Goal: Task Accomplishment & Management: Use online tool/utility

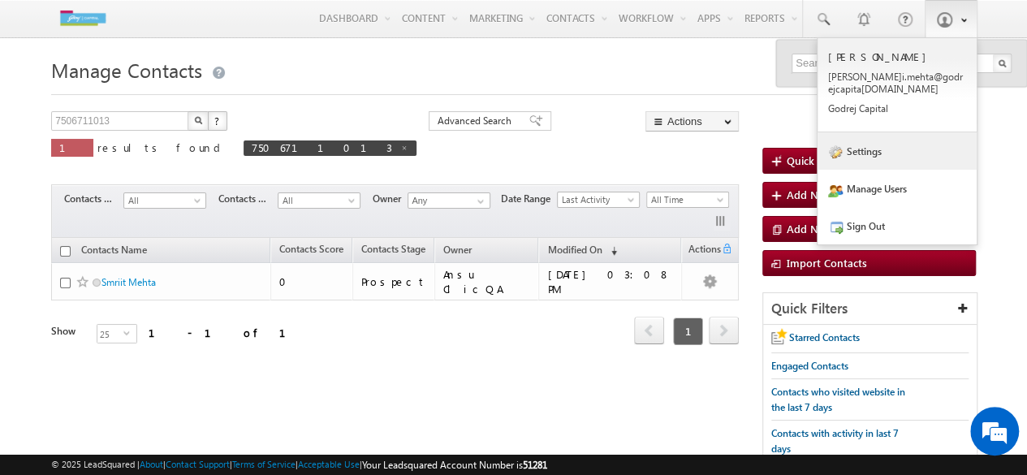
click at [872, 166] on link "Settings" at bounding box center [896, 150] width 159 height 37
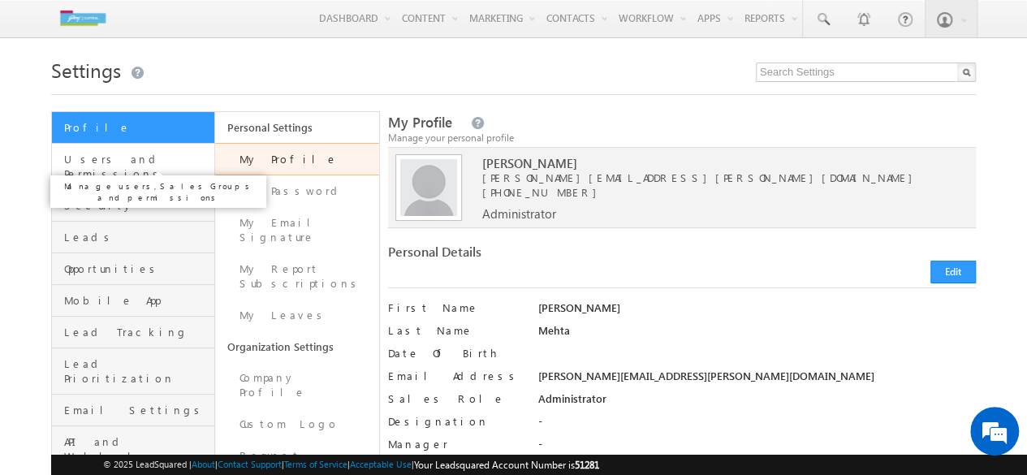
click at [110, 159] on span "Users and Permissions" at bounding box center [137, 166] width 146 height 29
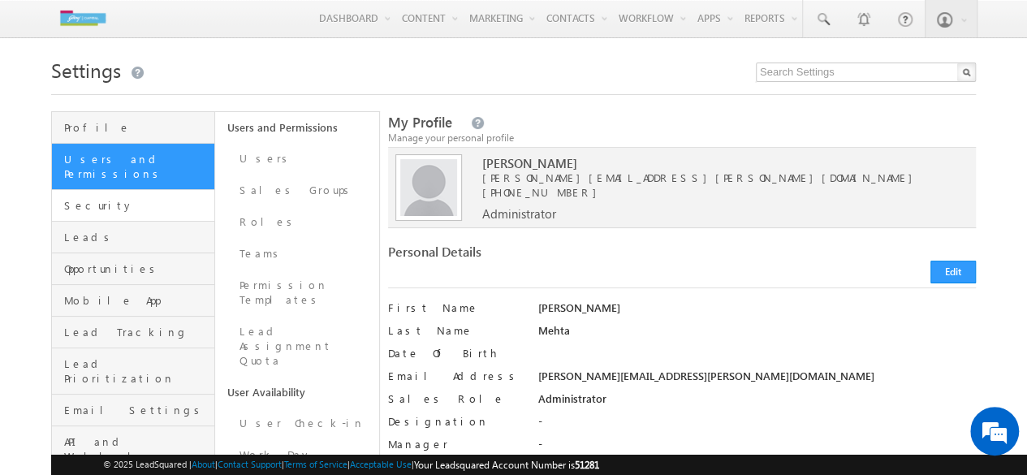
click at [123, 205] on link "Security" at bounding box center [133, 206] width 162 height 32
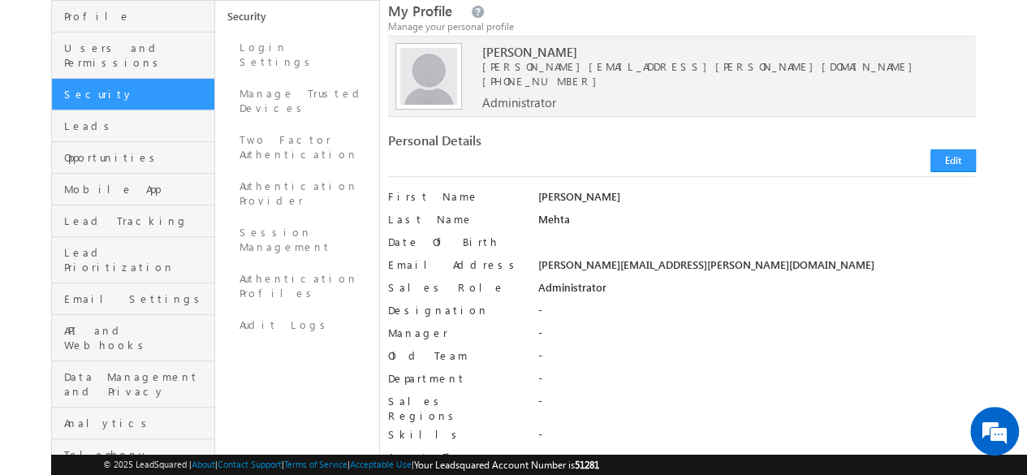
scroll to position [122, 0]
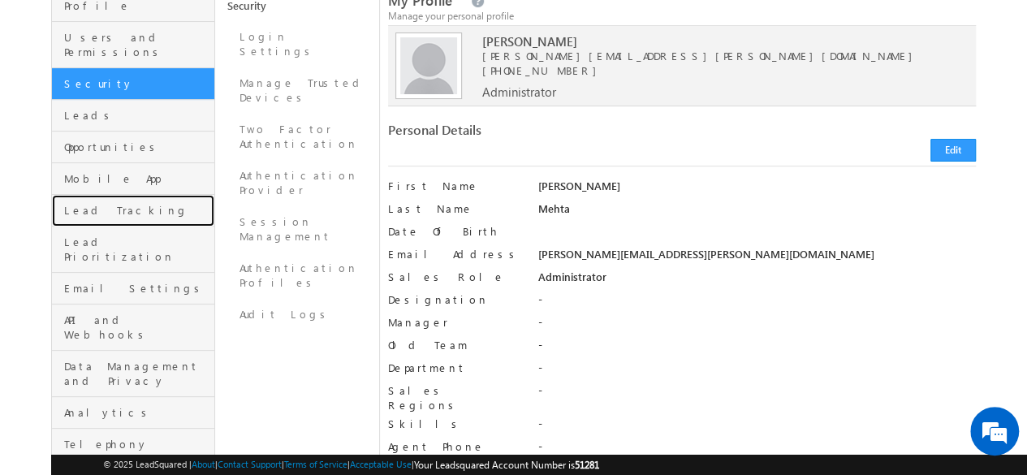
click at [123, 205] on link "Lead Tracking" at bounding box center [133, 211] width 162 height 32
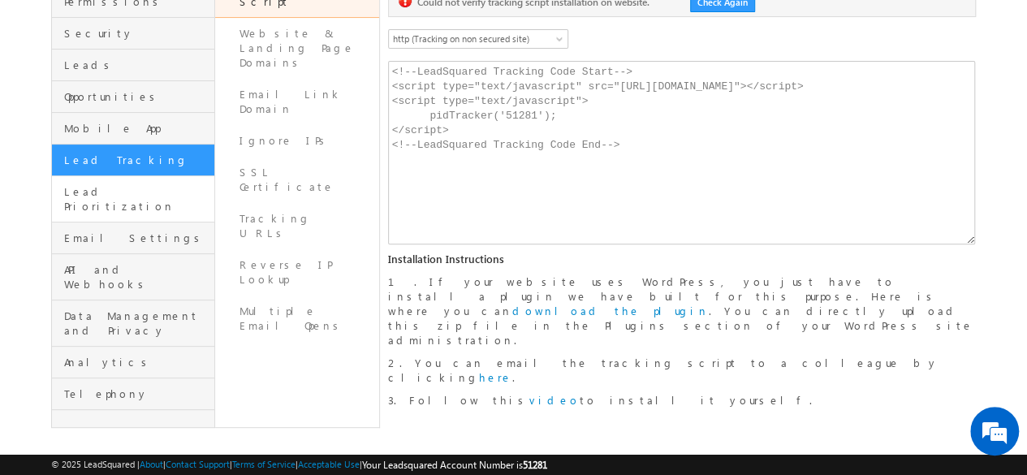
scroll to position [174, 0]
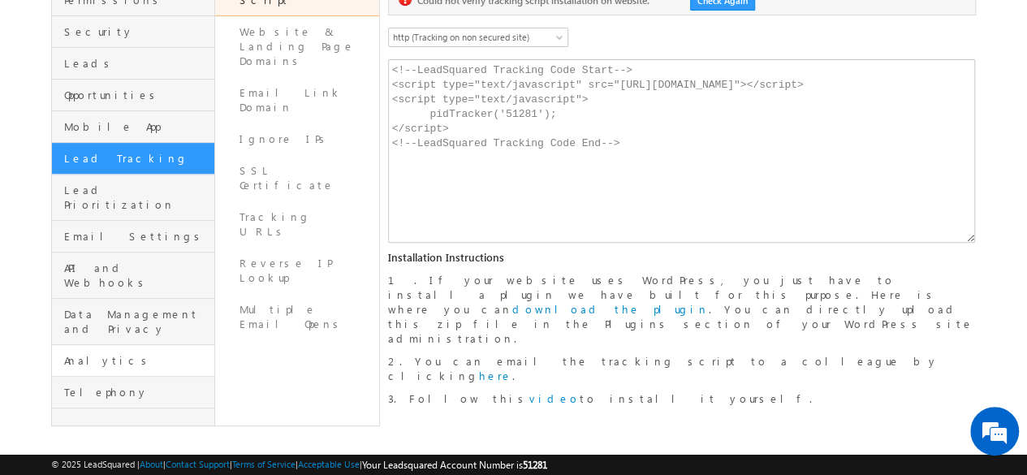
click at [120, 345] on link "Analytics" at bounding box center [133, 361] width 162 height 32
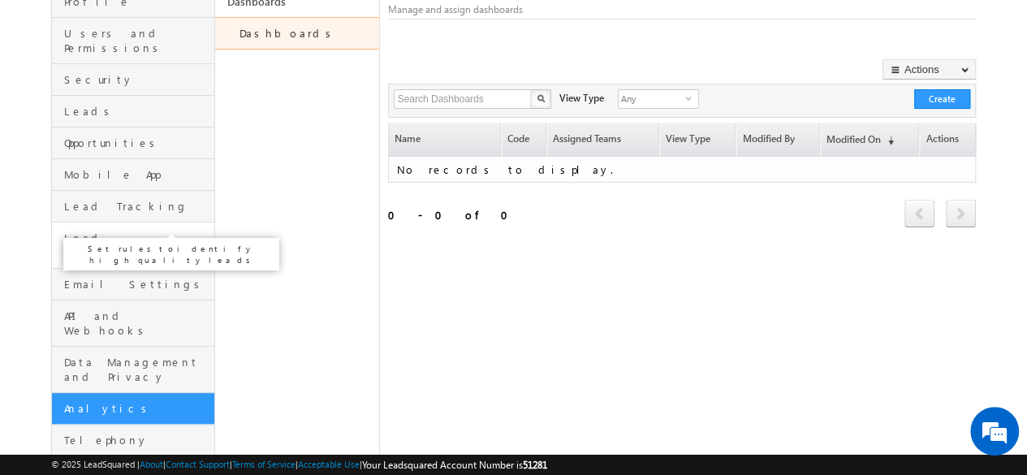
scroll to position [138, 0]
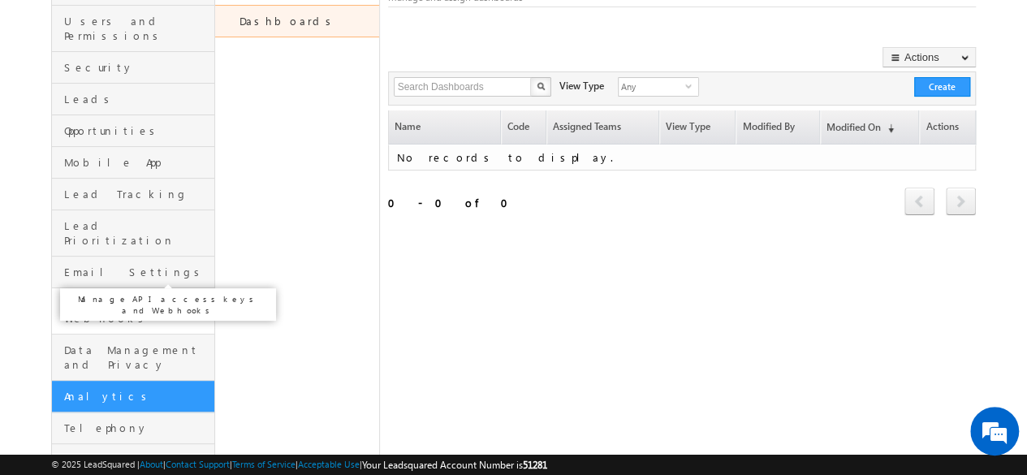
click at [122, 296] on span "API and Webhooks" at bounding box center [137, 310] width 146 height 29
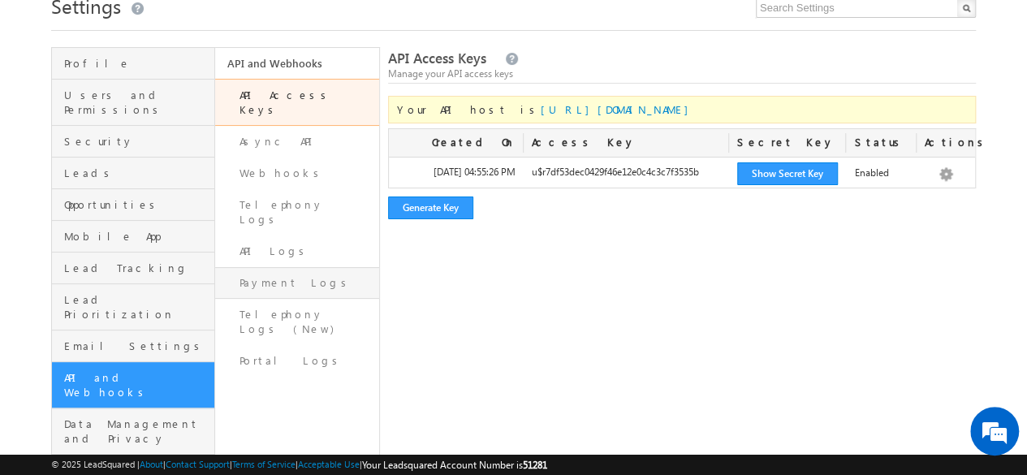
scroll to position [65, 0]
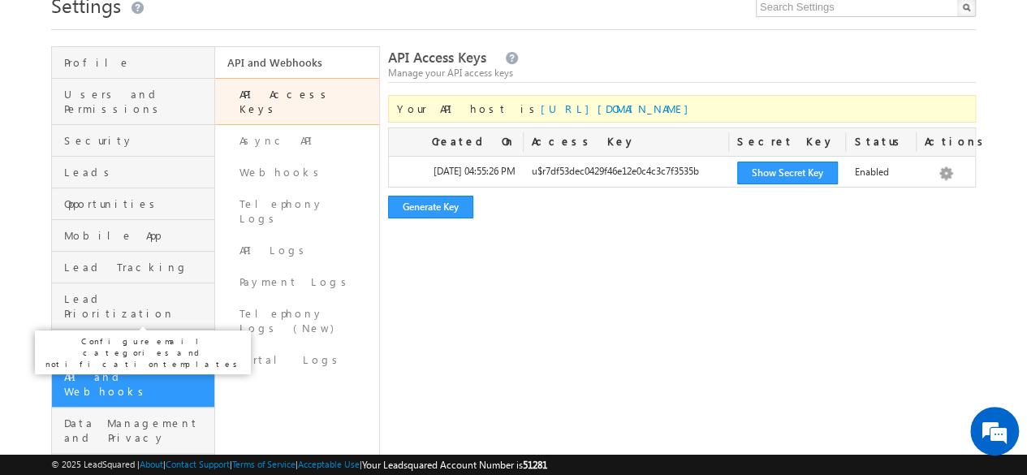
click at [127, 338] on span "Email Settings" at bounding box center [137, 345] width 146 height 15
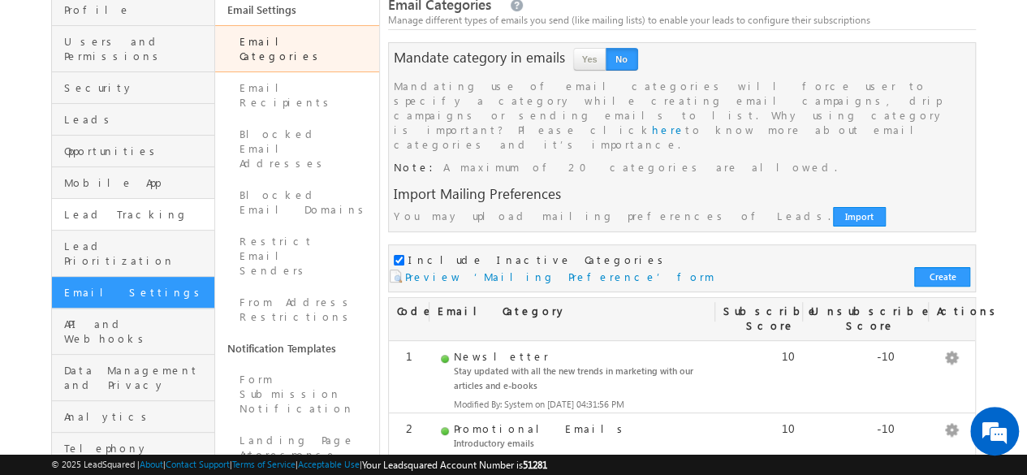
scroll to position [116, 0]
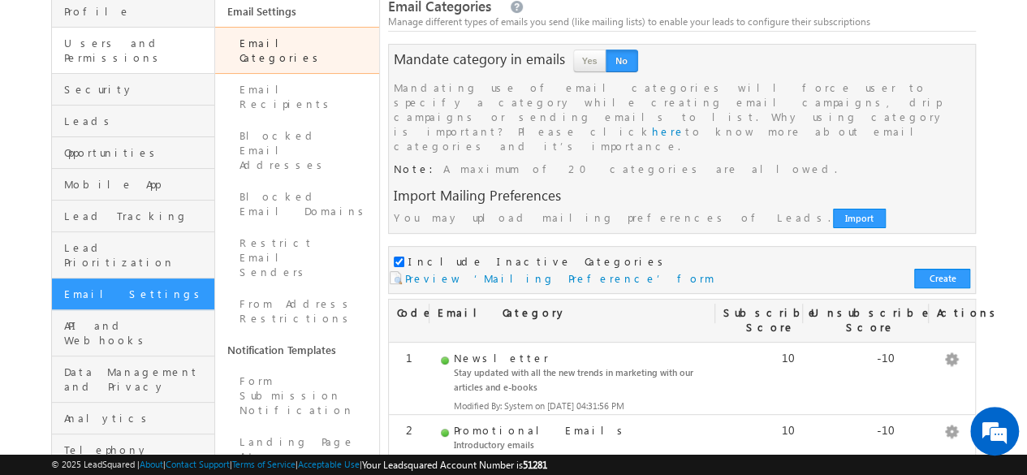
click at [98, 53] on link "Users and Permissions" at bounding box center [133, 51] width 162 height 46
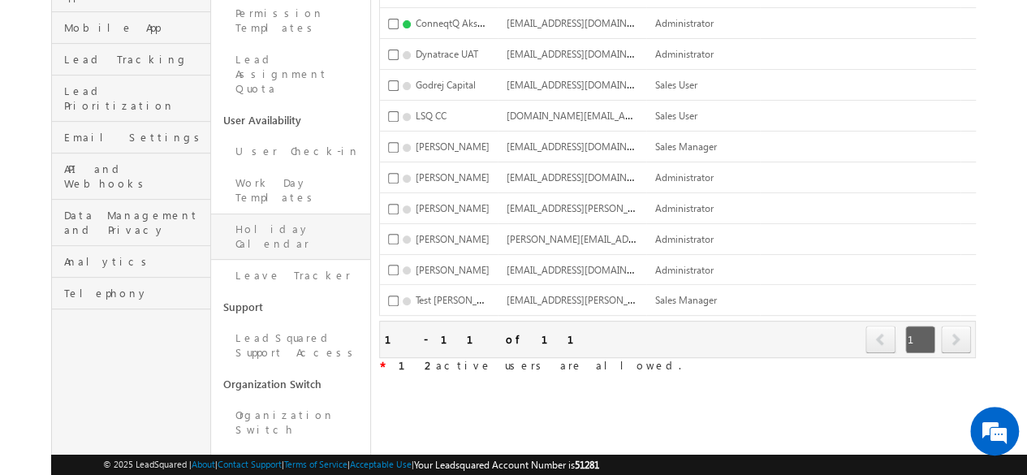
scroll to position [274, 0]
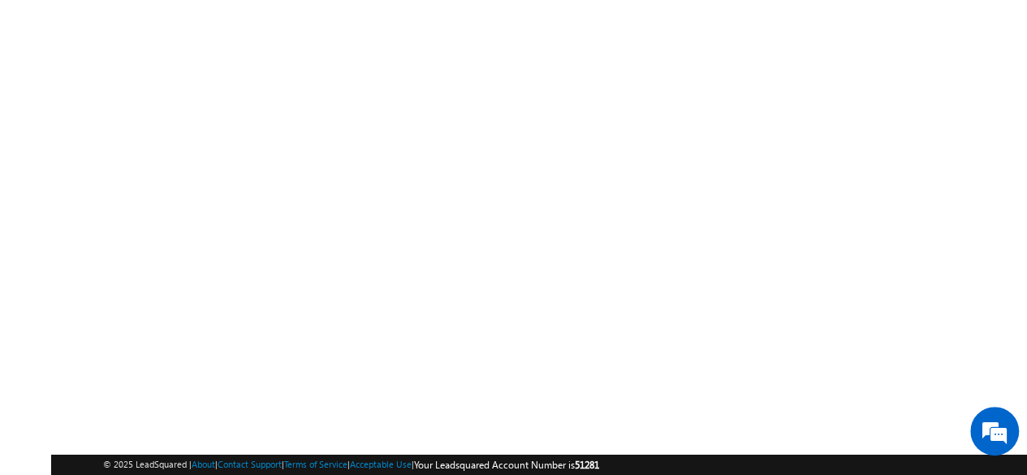
click at [426, 375] on div at bounding box center [513, 167] width 925 height 649
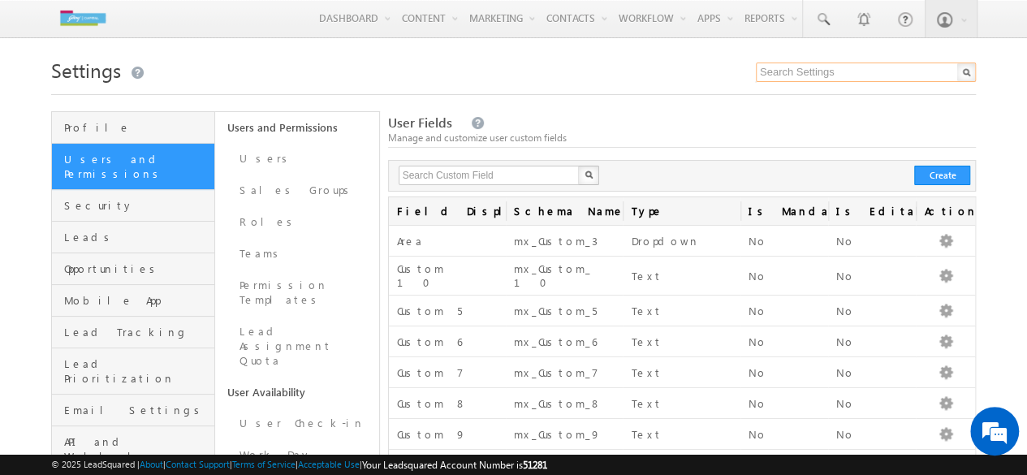
click at [823, 71] on input "text" at bounding box center [866, 72] width 220 height 19
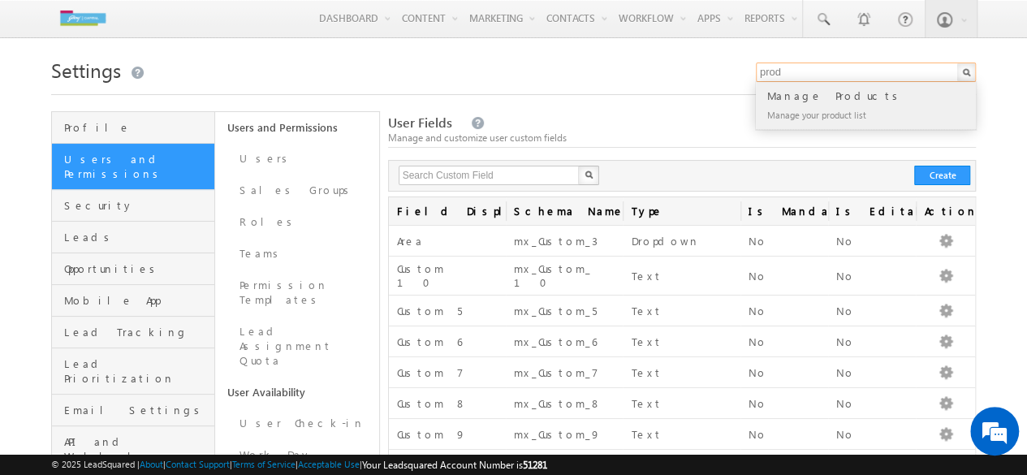
type input "prod"
click at [810, 118] on div "Manage your product list" at bounding box center [873, 114] width 218 height 19
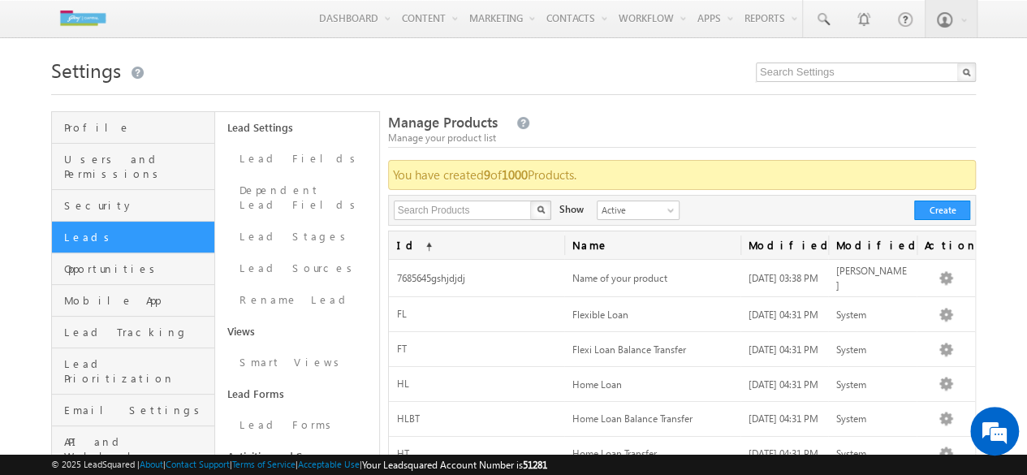
scroll to position [2, 0]
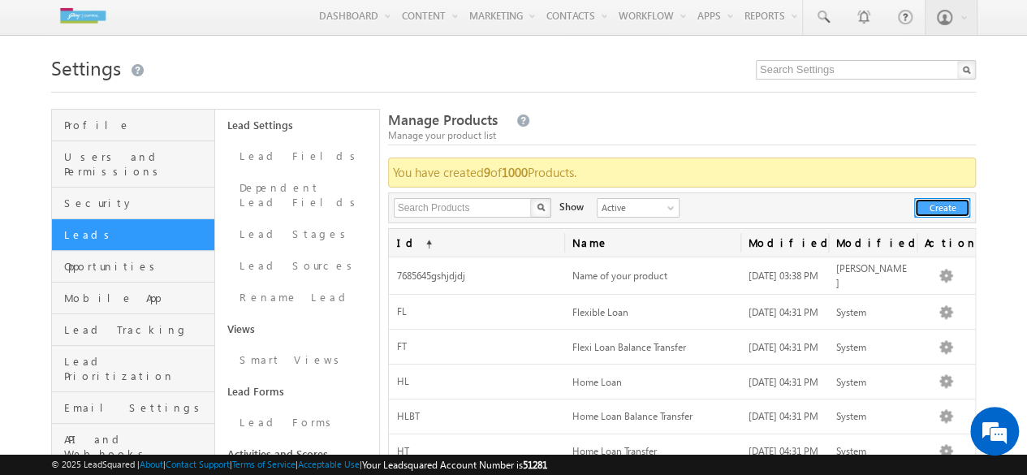
click at [919, 208] on button "Create" at bounding box center [942, 207] width 56 height 19
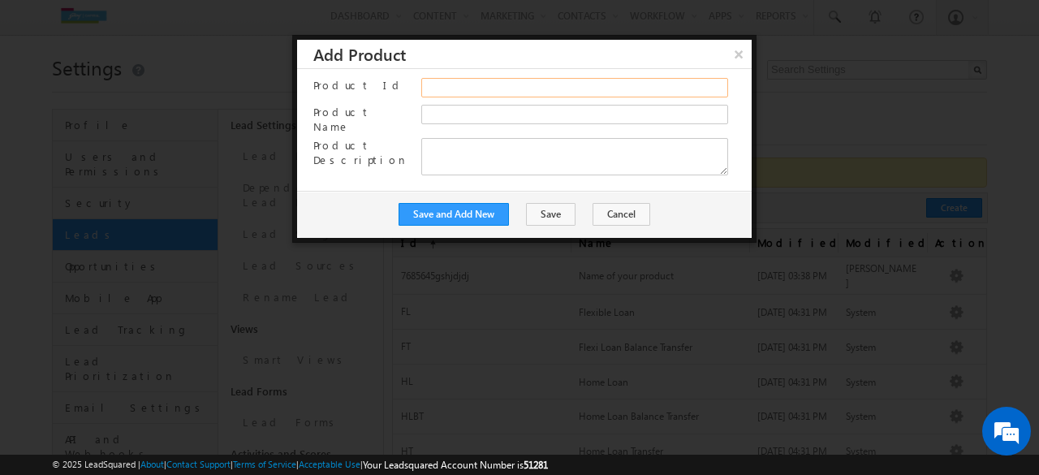
click at [568, 90] on input "Product Id" at bounding box center [574, 87] width 306 height 19
click at [615, 204] on button "Cancel" at bounding box center [622, 214] width 58 height 23
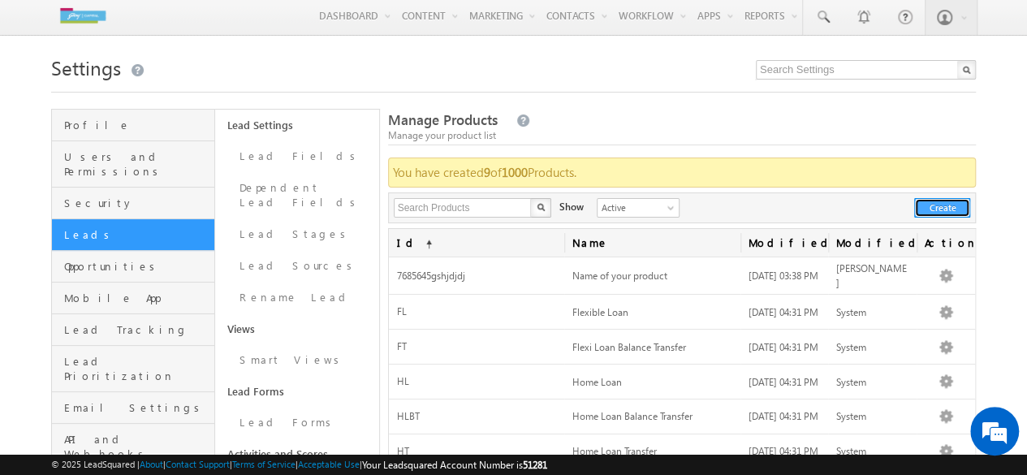
click at [943, 209] on button "Create" at bounding box center [942, 207] width 56 height 19
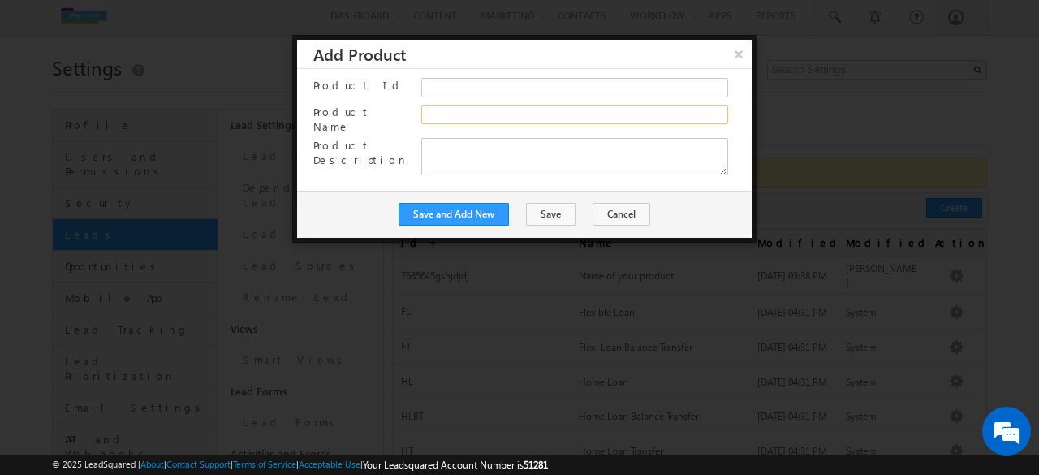
click at [490, 110] on input "Product Name" at bounding box center [574, 114] width 306 height 19
type input "Plot Loan"
type textarea "Plot Loan"
click at [440, 85] on input "Product Id" at bounding box center [574, 87] width 306 height 19
click at [468, 204] on button "Save and Add New" at bounding box center [454, 214] width 110 height 23
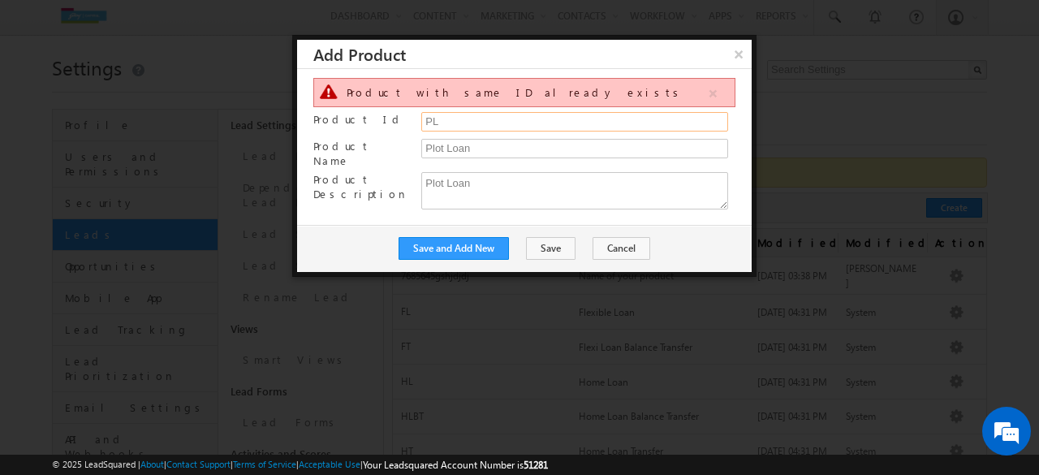
click at [459, 123] on input "PL" at bounding box center [574, 121] width 306 height 19
type input "PLO"
click at [451, 239] on button "Save and Add New" at bounding box center [454, 248] width 110 height 23
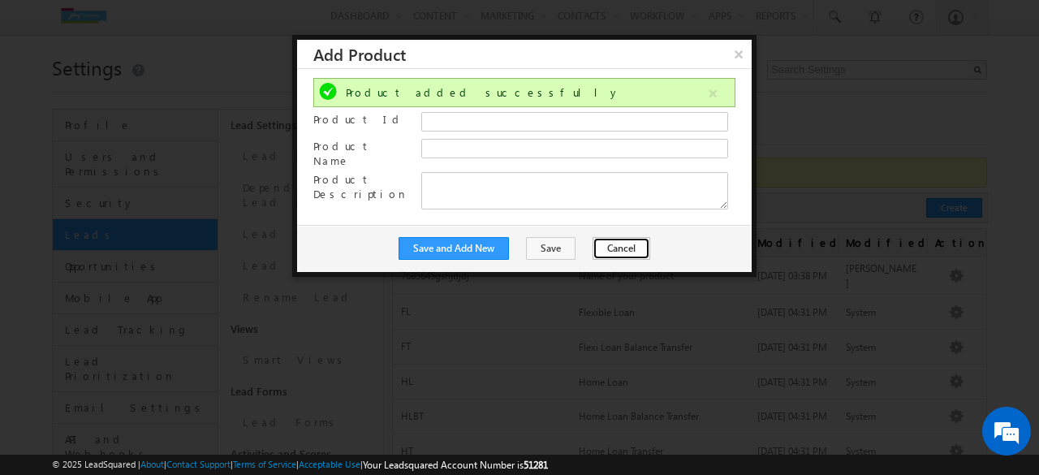
click at [614, 237] on button "Cancel" at bounding box center [622, 248] width 58 height 23
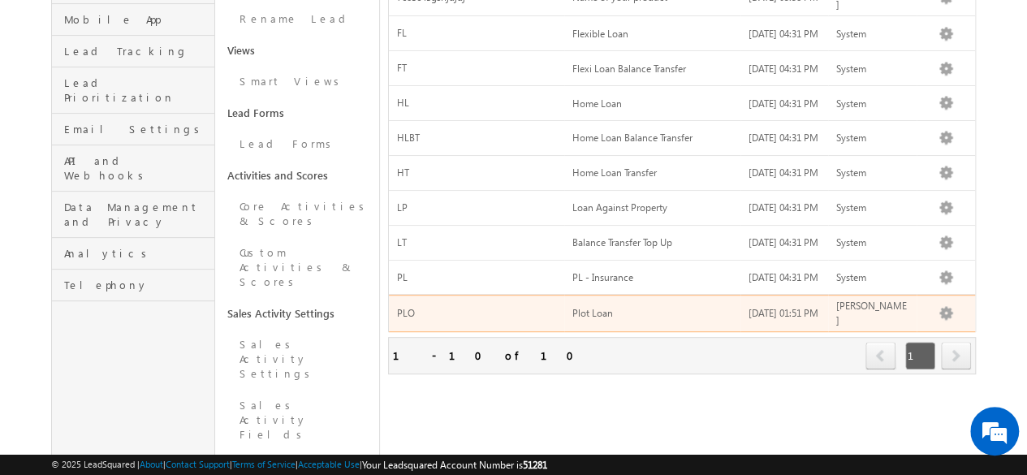
scroll to position [0, 0]
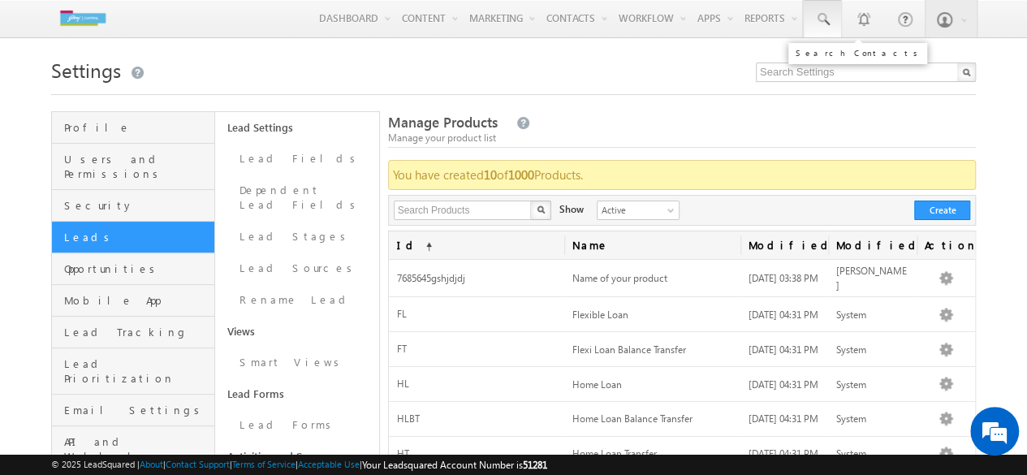
click at [826, 11] on link at bounding box center [822, 18] width 39 height 37
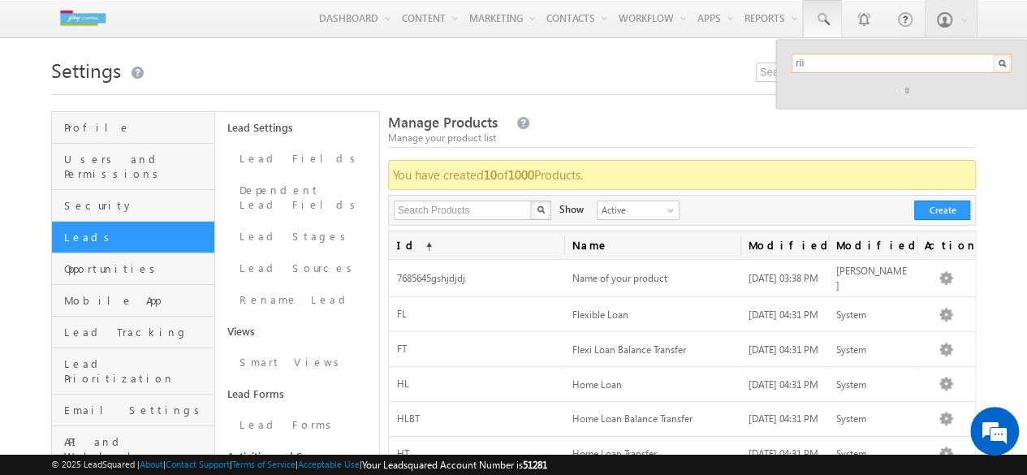
click at [831, 66] on input "rii" at bounding box center [901, 63] width 220 height 19
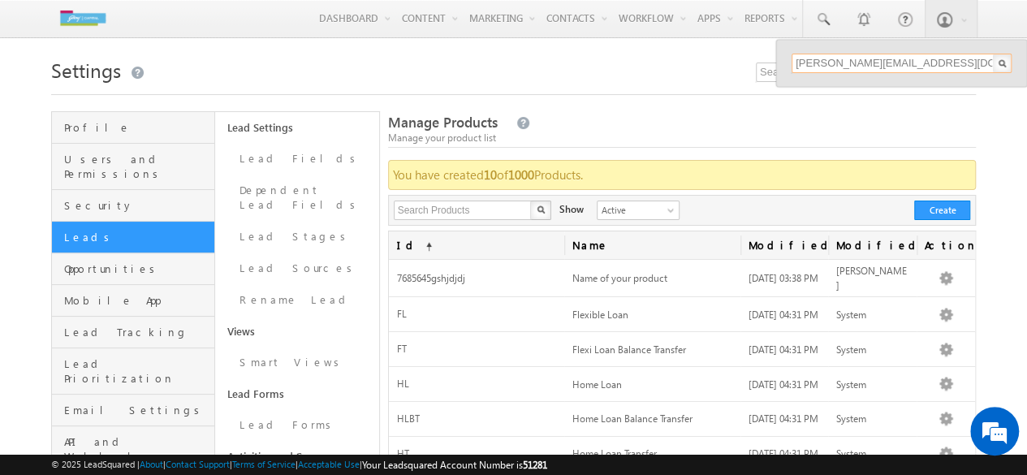
type input "smriti.meht90@gmail.com"
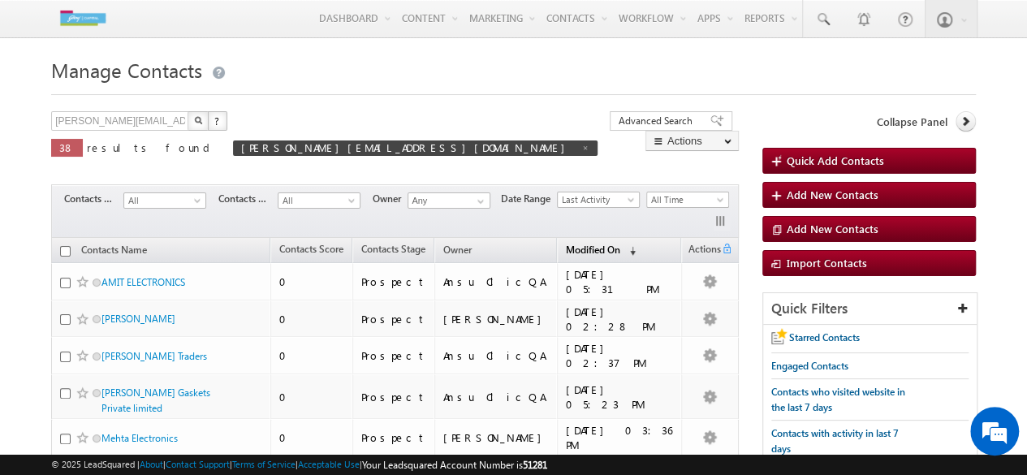
click at [610, 248] on span "Modified On" at bounding box center [593, 250] width 54 height 12
click at [836, 15] on link at bounding box center [822, 18] width 39 height 37
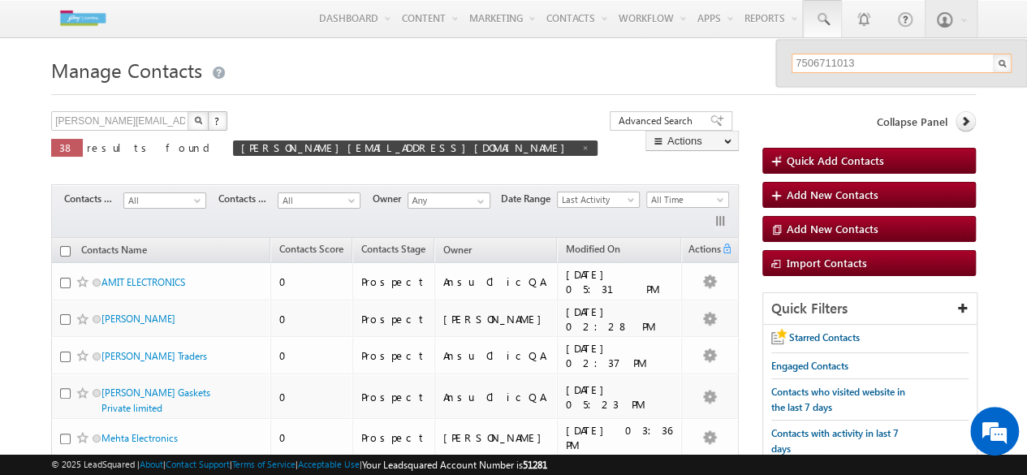
type input "7506711013"
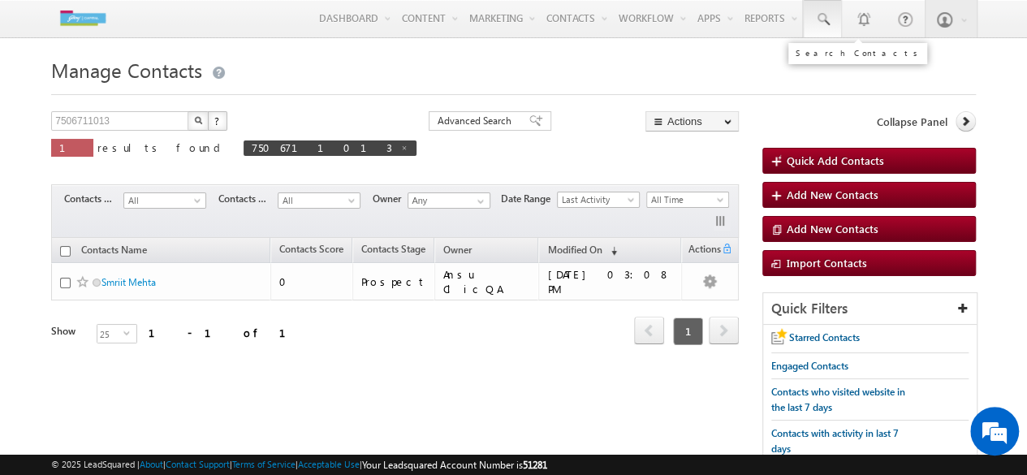
click at [824, 13] on span at bounding box center [822, 19] width 16 height 16
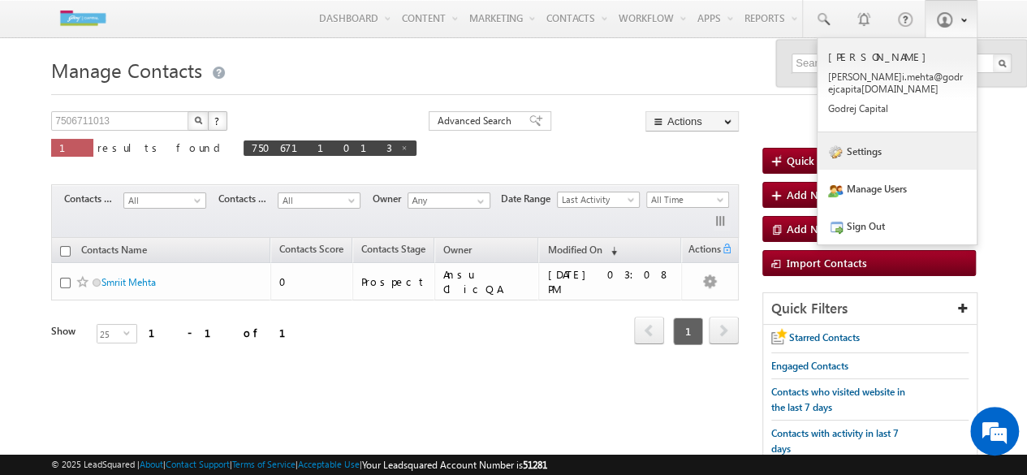
click at [857, 159] on link "Settings" at bounding box center [896, 150] width 159 height 37
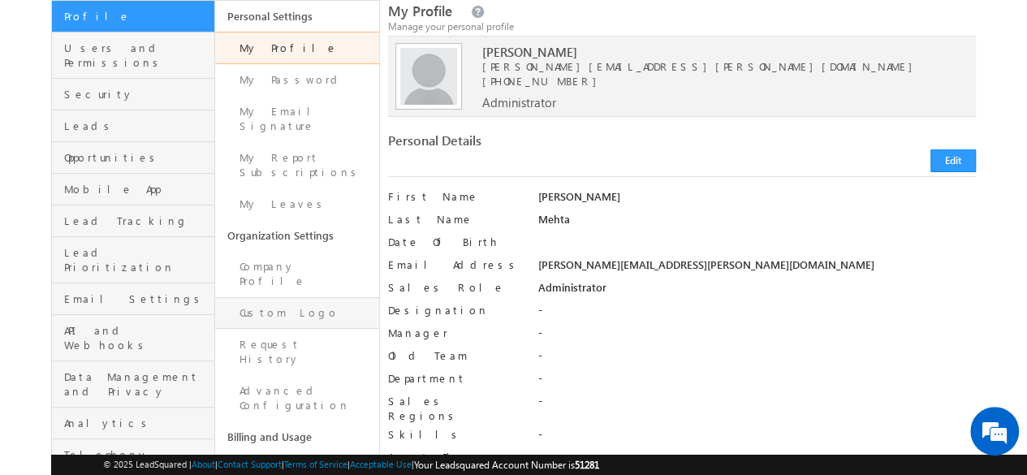
scroll to position [114, 0]
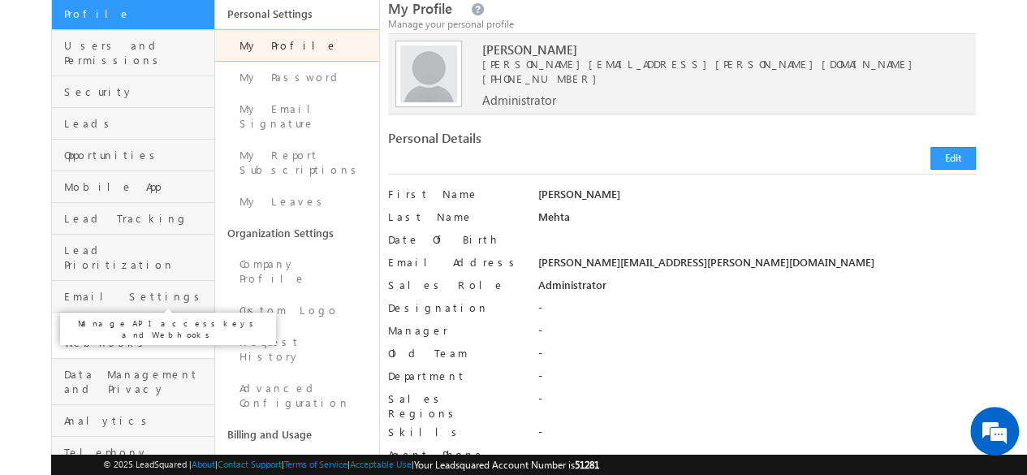
click at [105, 321] on span "API and Webhooks" at bounding box center [137, 335] width 146 height 29
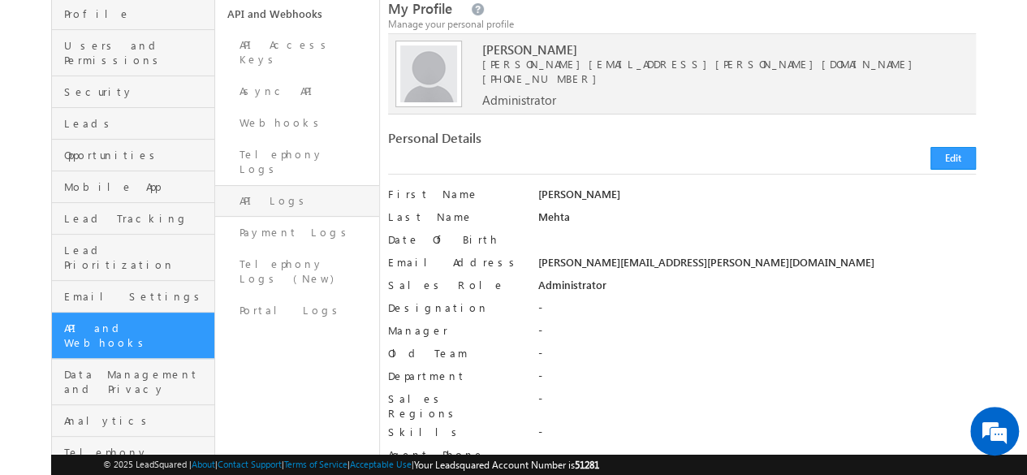
click at [277, 185] on link "API Logs" at bounding box center [296, 201] width 163 height 32
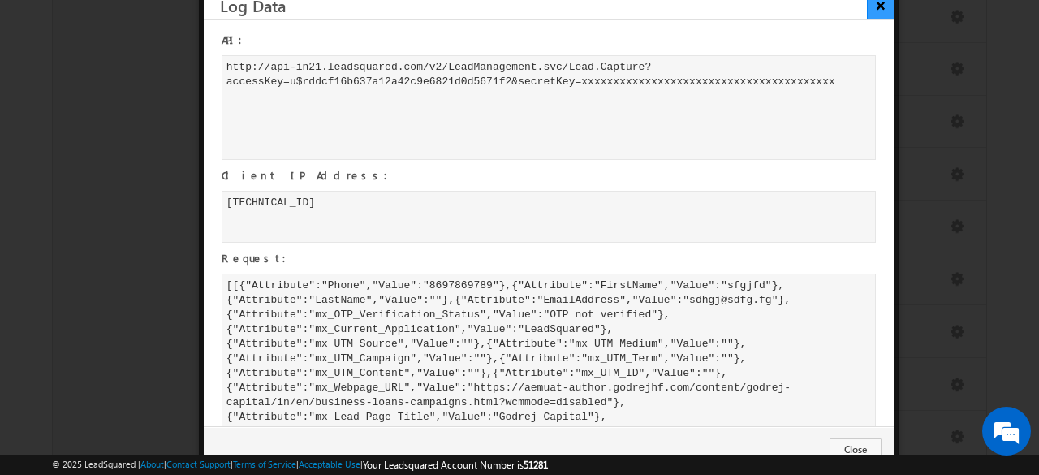
click at [885, 6] on button "×" at bounding box center [880, 5] width 27 height 28
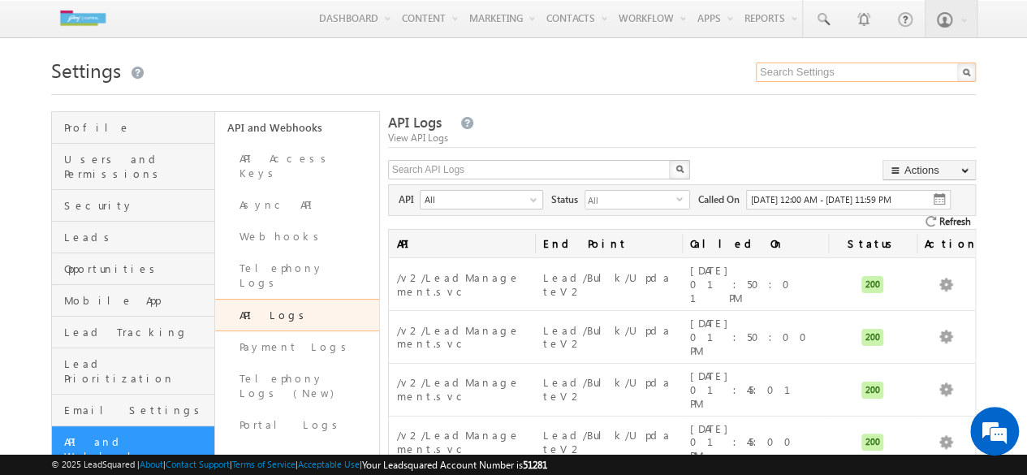
click at [823, 69] on input "text" at bounding box center [866, 72] width 220 height 19
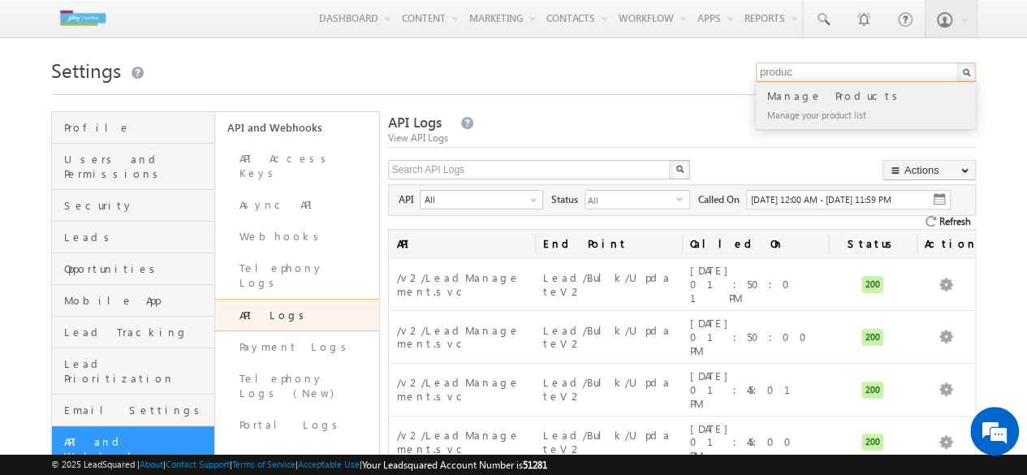
type input "produc"
click at [813, 104] on div "Manage Products" at bounding box center [873, 96] width 218 height 18
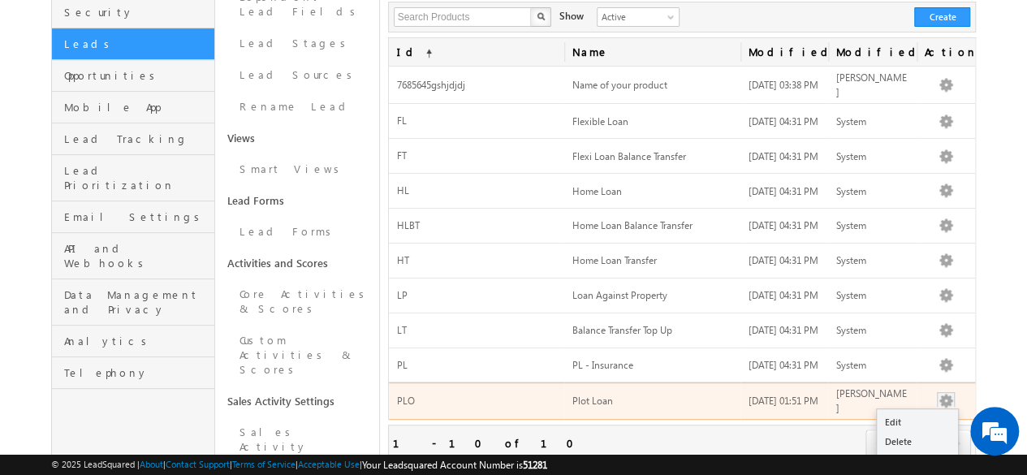
click at [941, 408] on button "button" at bounding box center [946, 401] width 16 height 16
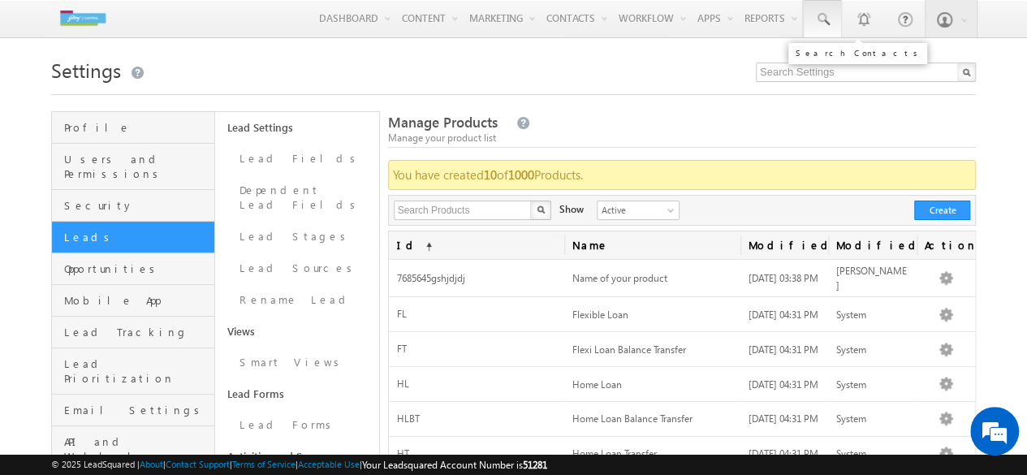
click at [819, 24] on span at bounding box center [822, 19] width 16 height 16
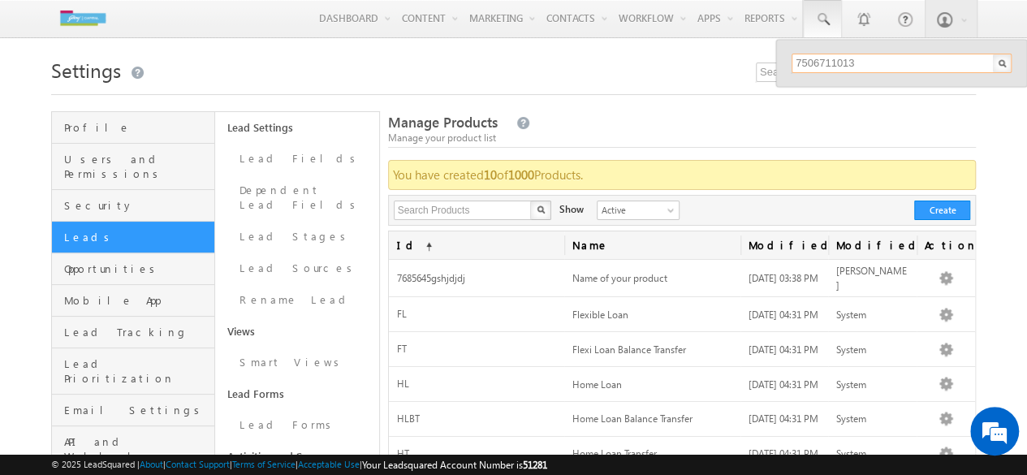
type input "7506711013"
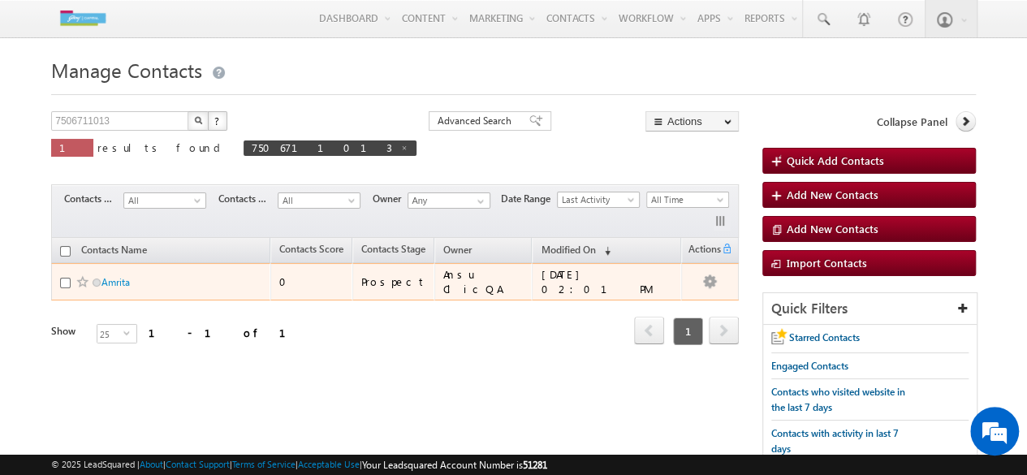
click at [146, 275] on span "Amrita" at bounding box center [156, 281] width 110 height 15
click at [122, 276] on link "Amrita" at bounding box center [115, 282] width 28 height 12
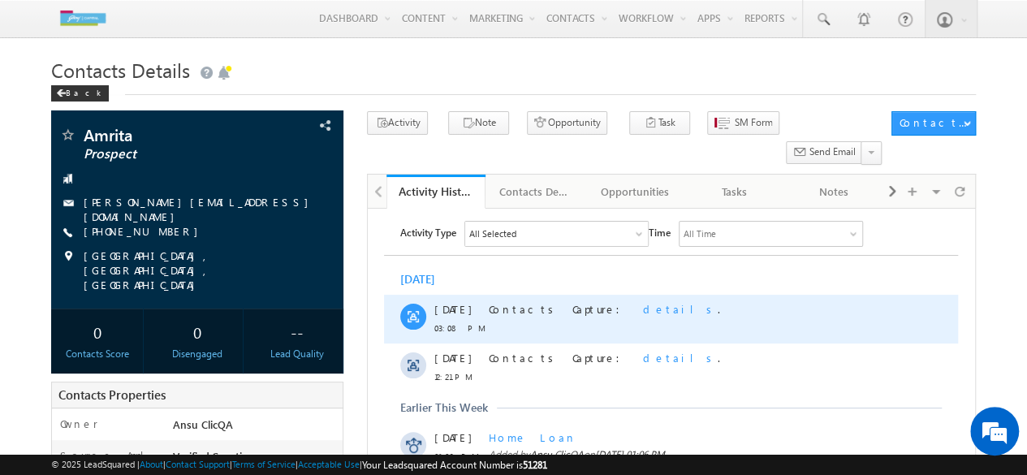
click at [643, 309] on span "details" at bounding box center [680, 309] width 75 height 14
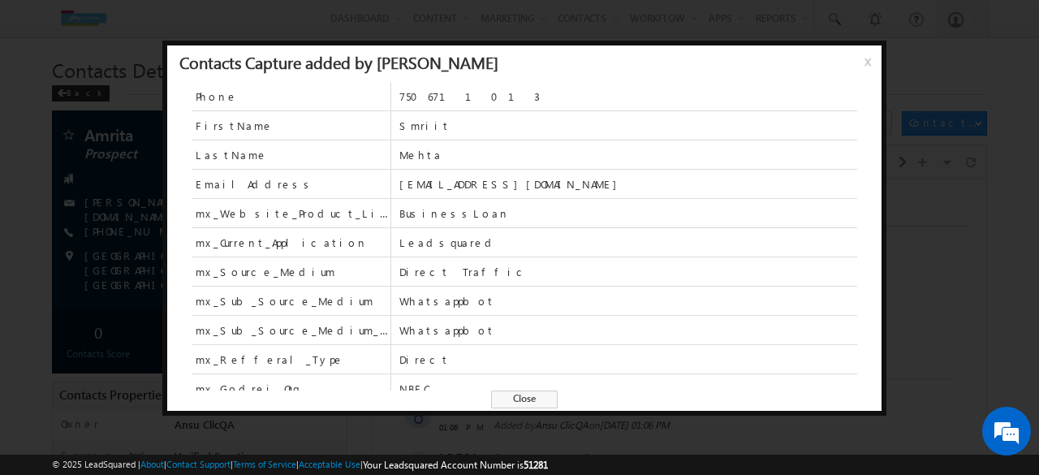
click at [865, 62] on span "x" at bounding box center [871, 67] width 13 height 29
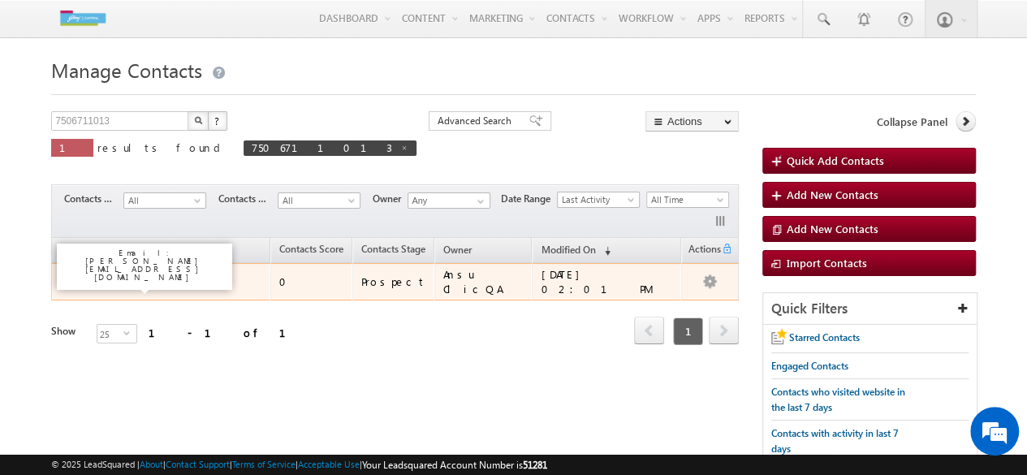
click at [124, 277] on link "Amrita" at bounding box center [115, 282] width 28 height 12
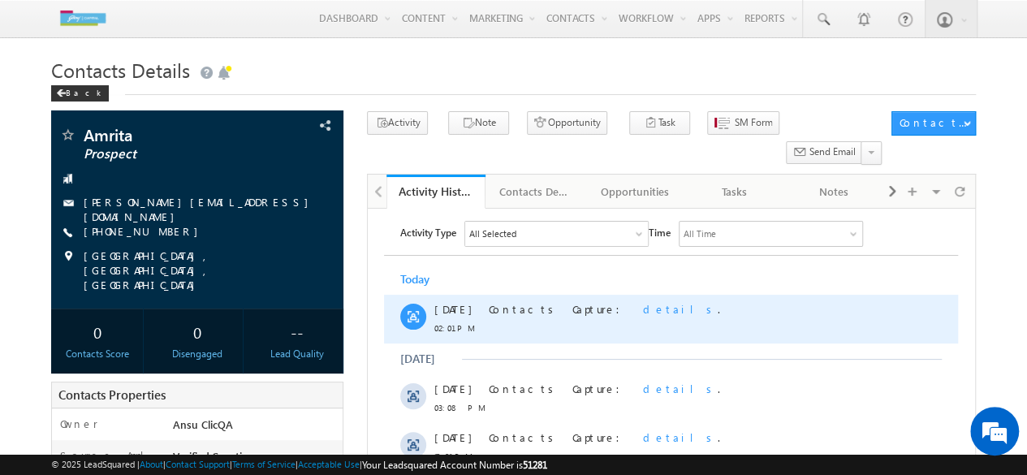
click at [643, 305] on span "details" at bounding box center [680, 309] width 75 height 14
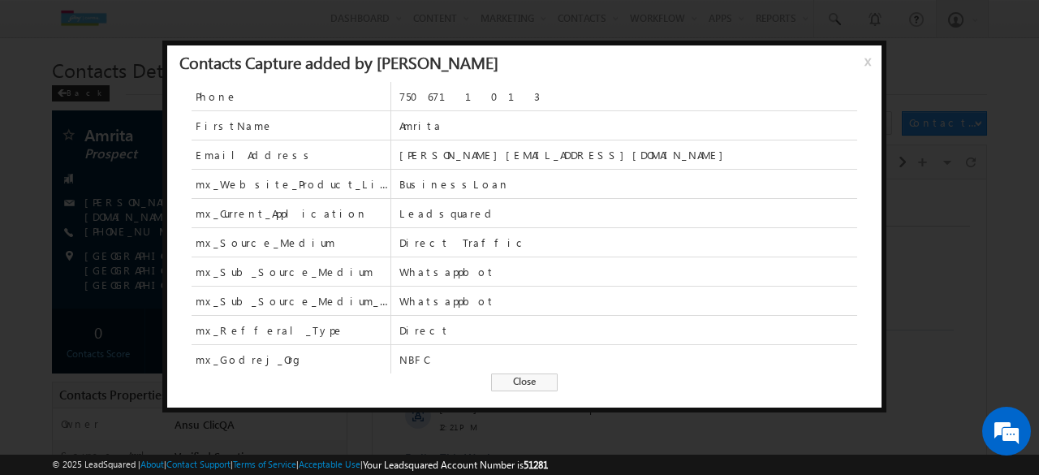
click at [425, 185] on span "BusinessLoan" at bounding box center [628, 184] width 458 height 15
drag, startPoint x: 195, startPoint y: 184, endPoint x: 322, endPoint y: 186, distance: 127.5
click at [322, 186] on span "mx_Website_Product_List" at bounding box center [291, 184] width 199 height 28
copy span "mx_Website_Product_List"
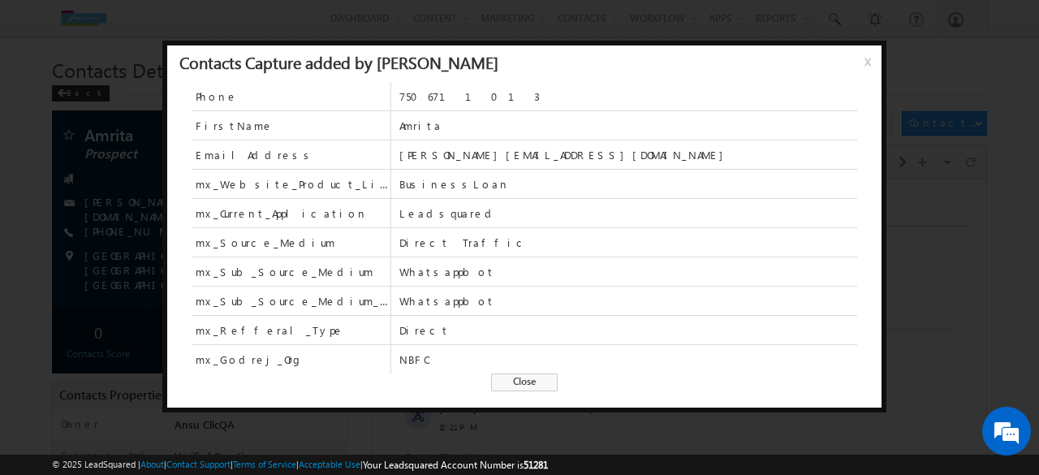
click at [538, 382] on span "Close" at bounding box center [524, 382] width 67 height 18
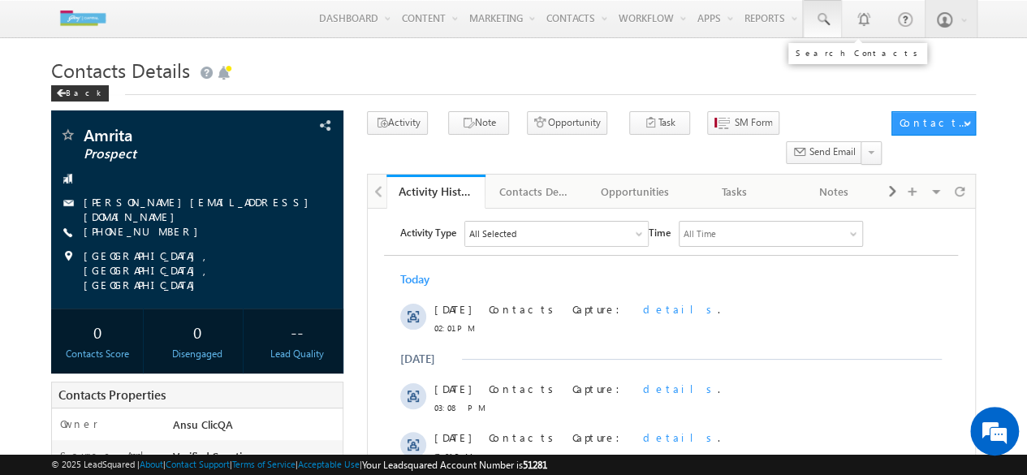
click at [828, 23] on span at bounding box center [822, 19] width 16 height 16
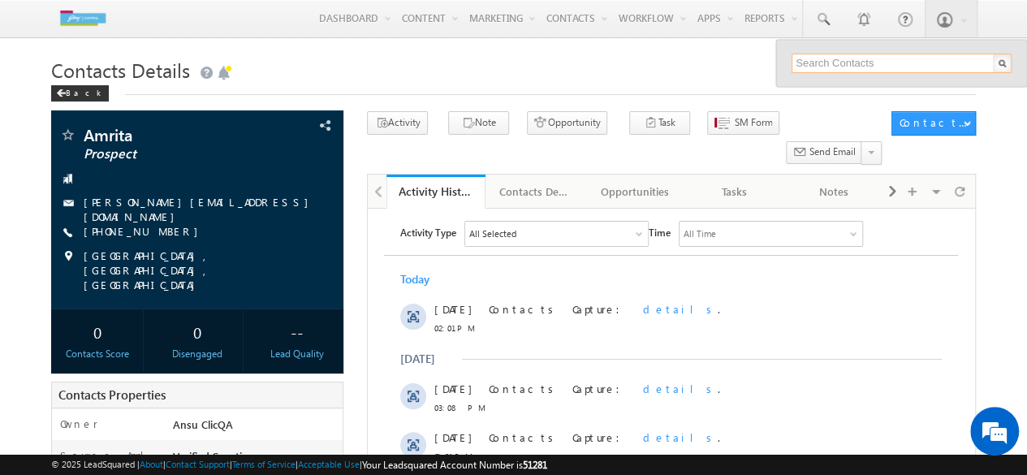
click at [896, 64] on input "text" at bounding box center [901, 63] width 220 height 19
click at [681, 76] on h1 "Contacts Details" at bounding box center [513, 69] width 925 height 32
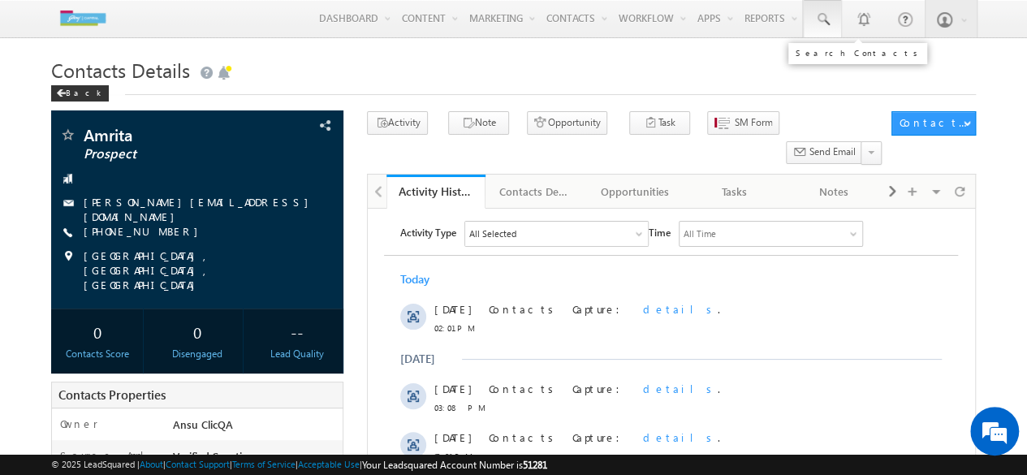
click at [809, 17] on link at bounding box center [822, 18] width 39 height 37
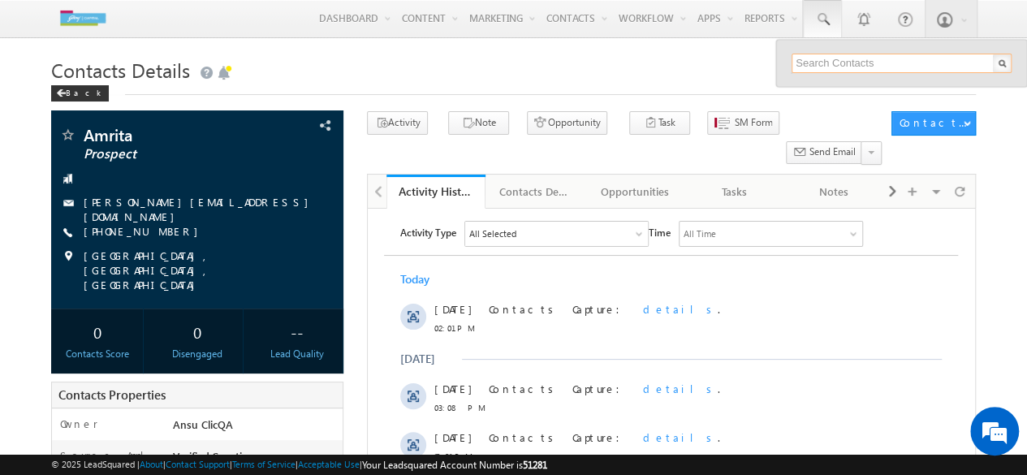
click at [830, 58] on input "text" at bounding box center [901, 63] width 220 height 19
paste input "mx_Website_Product_List"
type input "mx_Website_Product_List"
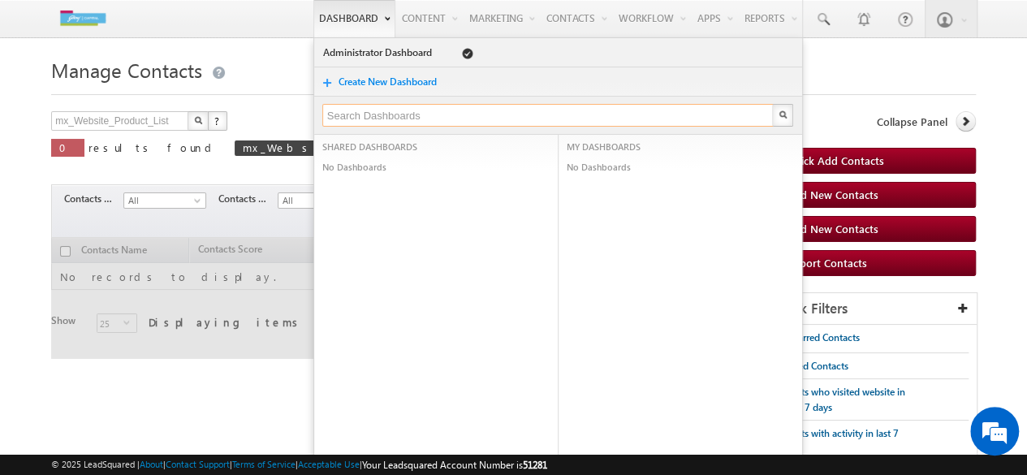
click at [369, 120] on input "text" at bounding box center [548, 115] width 452 height 23
paste input "mx_Website_Product_List"
type input "mx_Website_Product_List"
click at [426, 114] on input "mx_Website_Product_List" at bounding box center [548, 115] width 452 height 23
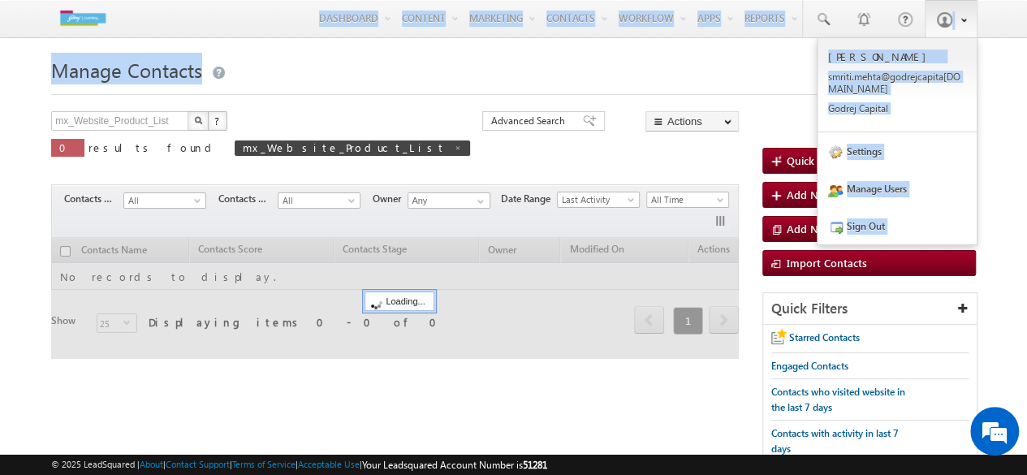
drag, startPoint x: 925, startPoint y: 69, endPoint x: 945, endPoint y: 12, distance: 60.3
click at [945, 12] on body "Menu [PERSON_NAME] smrit i.meh ta@go drejc apita [DOMAIN_NAME] j Capit" at bounding box center [513, 252] width 1027 height 504
click at [945, 12] on span at bounding box center [944, 19] width 16 height 16
click at [868, 151] on link "Settings" at bounding box center [896, 150] width 159 height 37
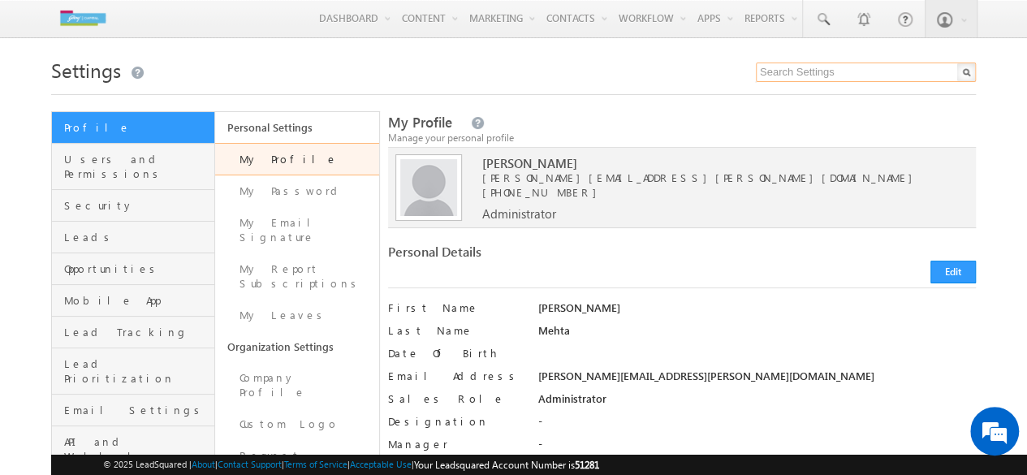
click at [786, 66] on input "text" at bounding box center [866, 72] width 220 height 19
paste input "mx_Website_Product_List"
type input "mx_Website_Product_List"
drag, startPoint x: 820, startPoint y: 66, endPoint x: 651, endPoint y: 85, distance: 170.0
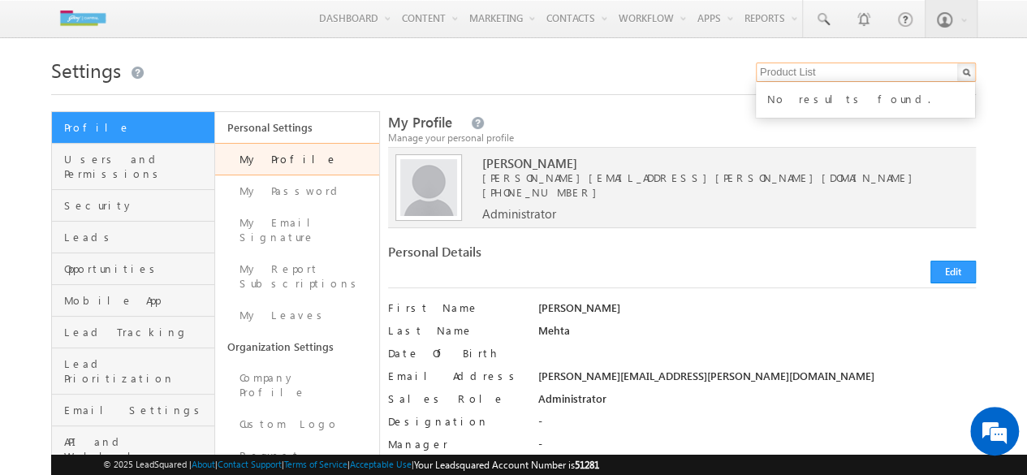
type input "Product List"
click at [878, 90] on div "No results found." at bounding box center [873, 97] width 218 height 21
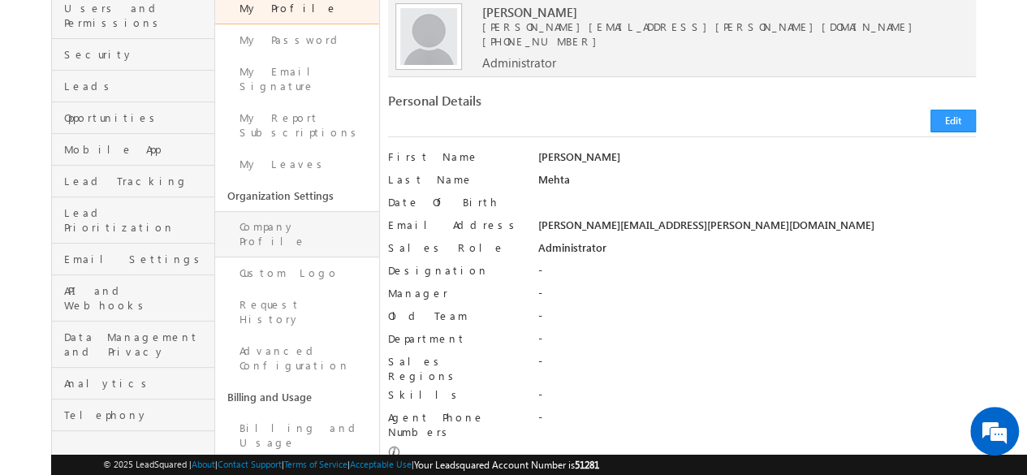
scroll to position [154, 0]
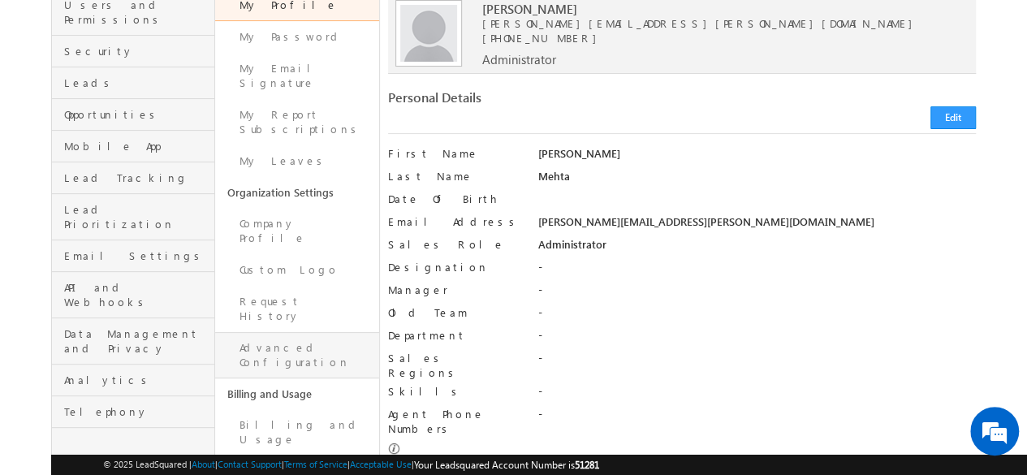
click at [291, 332] on link "Advanced Configuration" at bounding box center [296, 355] width 163 height 46
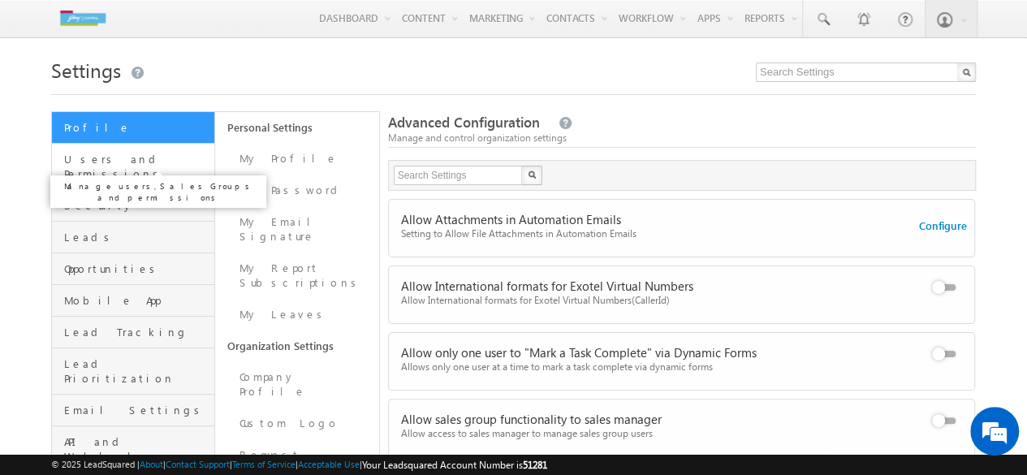
click at [122, 162] on span "Users and Permissions" at bounding box center [137, 166] width 146 height 29
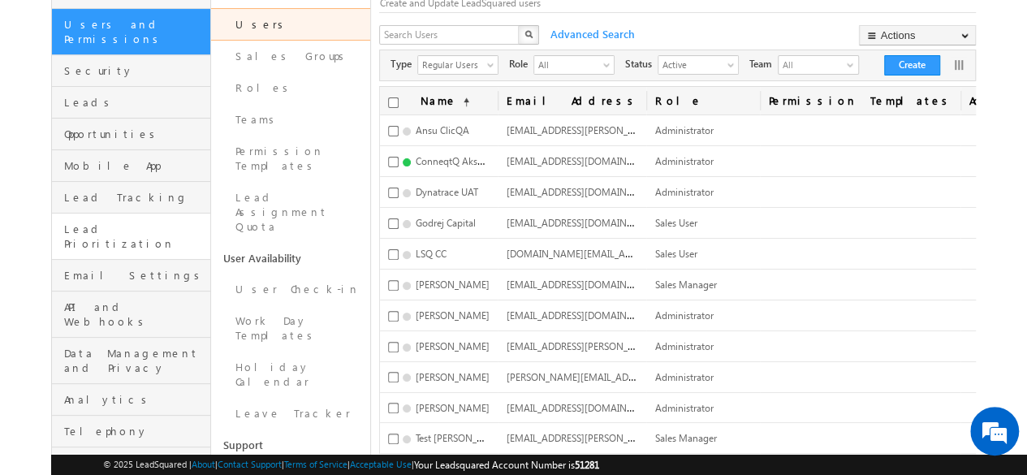
scroll to position [134, 0]
click at [101, 88] on link "Leads" at bounding box center [131, 104] width 158 height 32
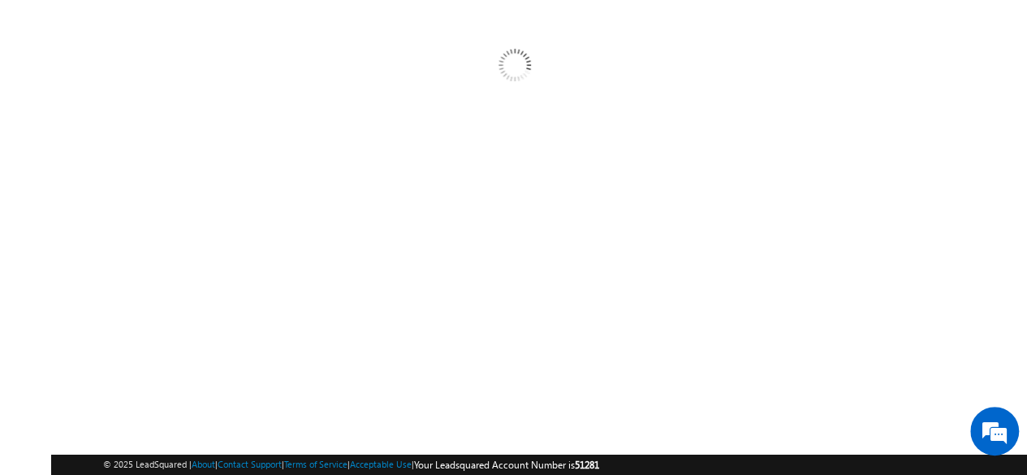
scroll to position [0, 0]
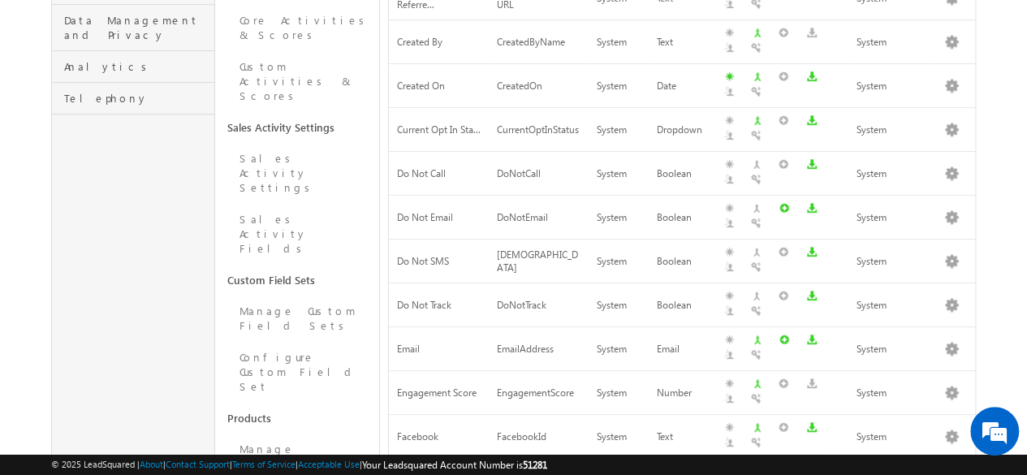
scroll to position [469, 0]
click at [298, 432] on link "Manage Products" at bounding box center [296, 455] width 163 height 46
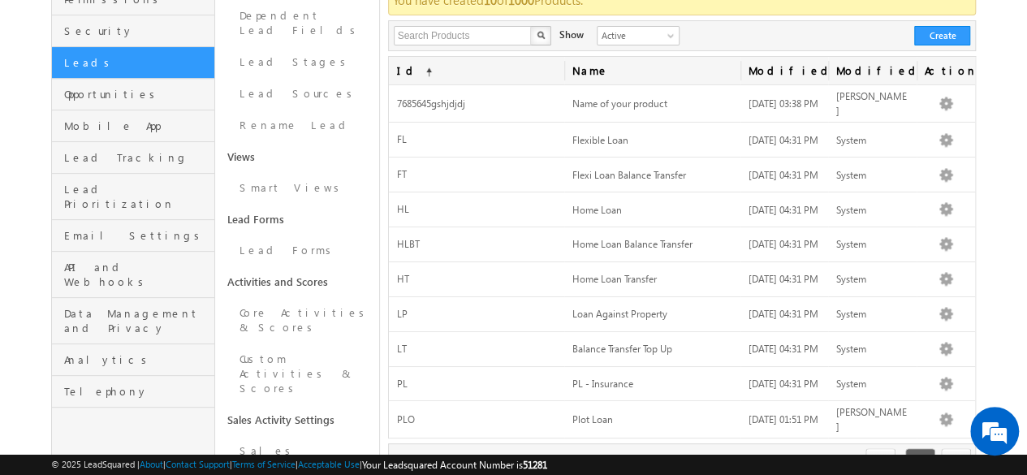
scroll to position [176, 0]
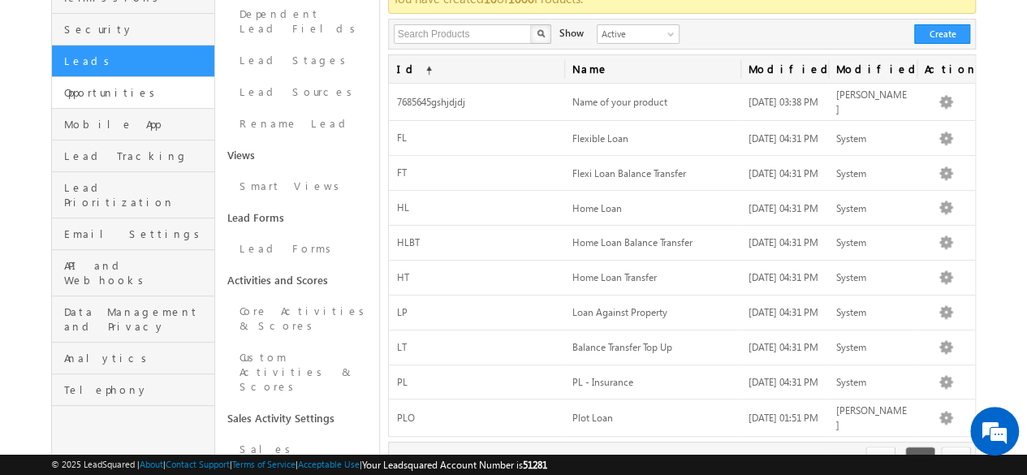
click at [120, 86] on link "Opportunities" at bounding box center [133, 93] width 162 height 32
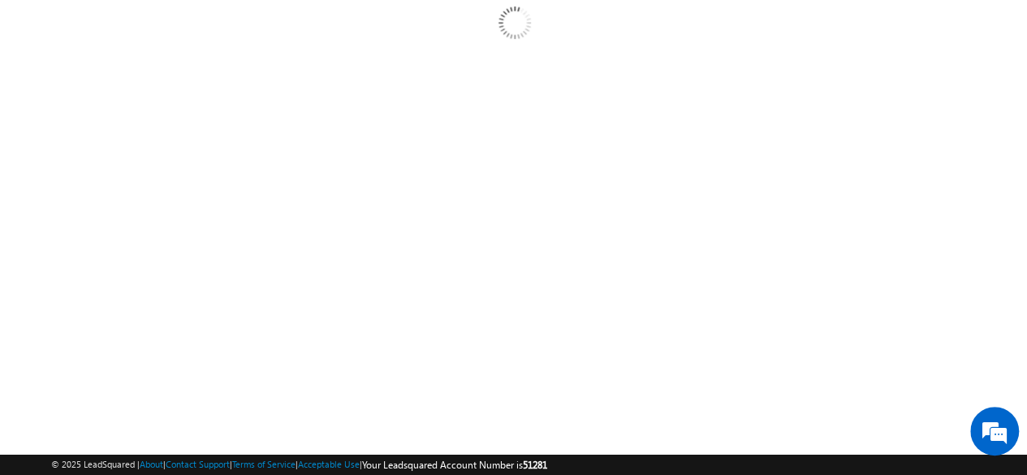
scroll to position [0, 0]
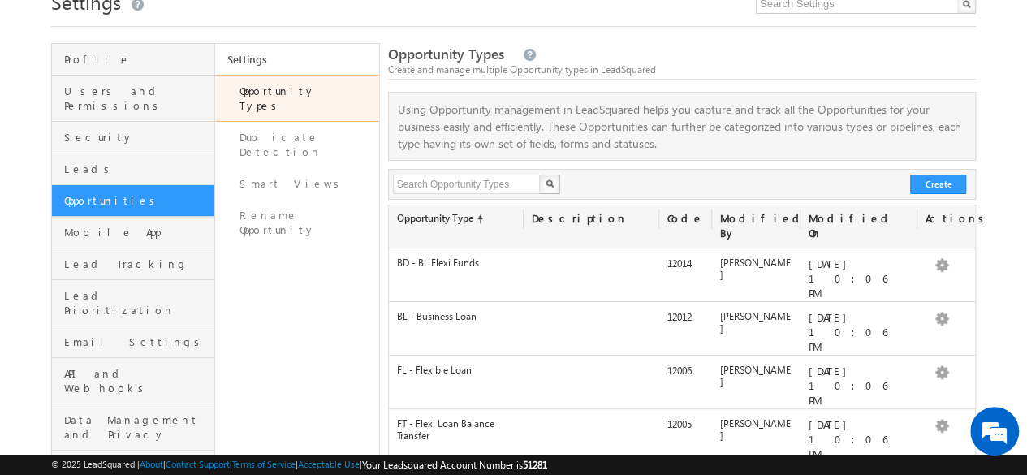
scroll to position [64, 0]
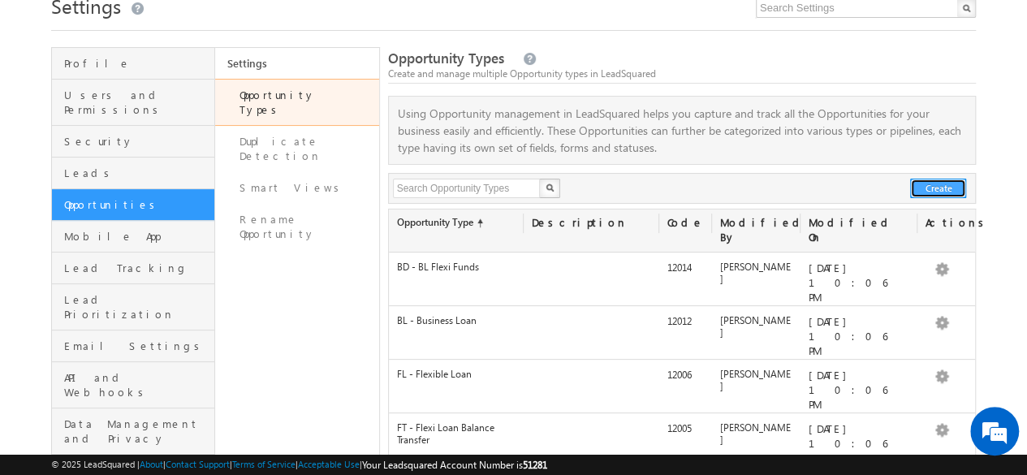
click at [939, 192] on button "Create" at bounding box center [938, 188] width 56 height 19
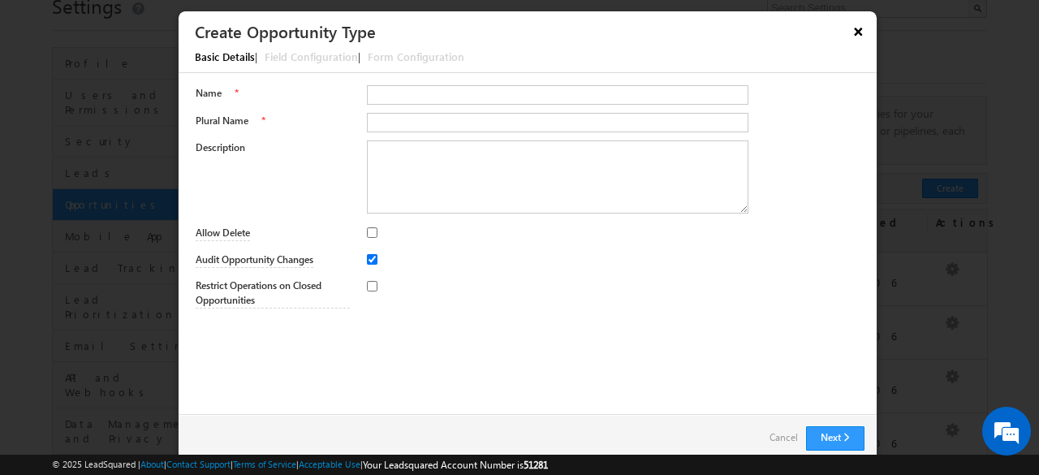
click at [856, 30] on button "×" at bounding box center [859, 31] width 26 height 28
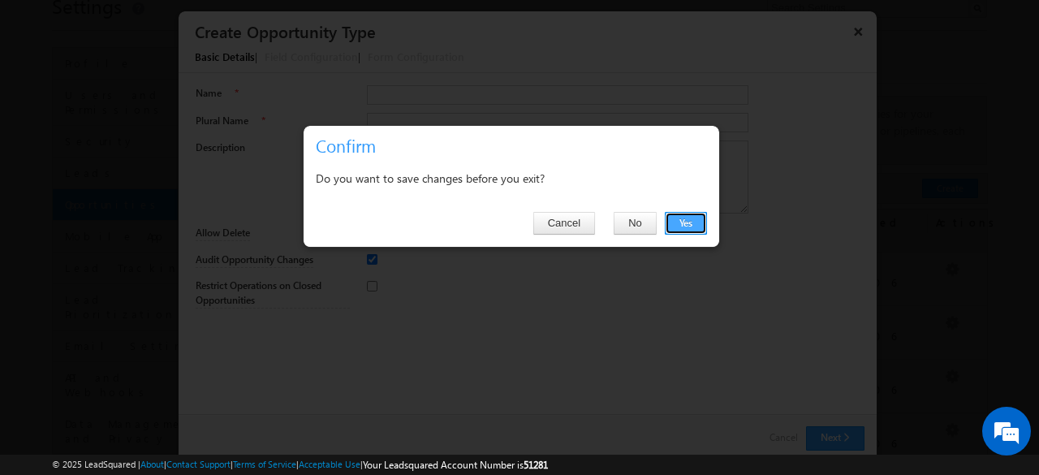
click at [683, 217] on button "Yes" at bounding box center [686, 223] width 42 height 23
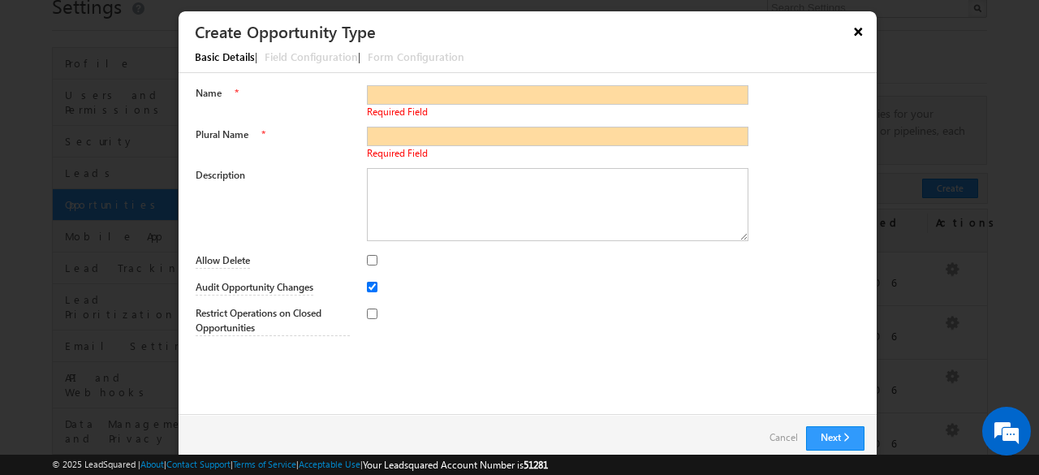
click at [858, 28] on button "×" at bounding box center [859, 31] width 26 height 28
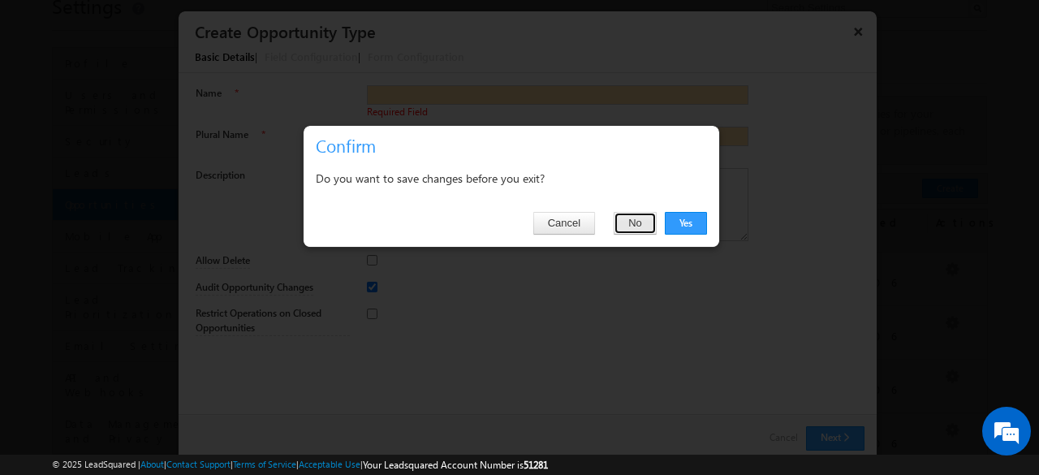
click at [619, 225] on button "No" at bounding box center [635, 223] width 43 height 23
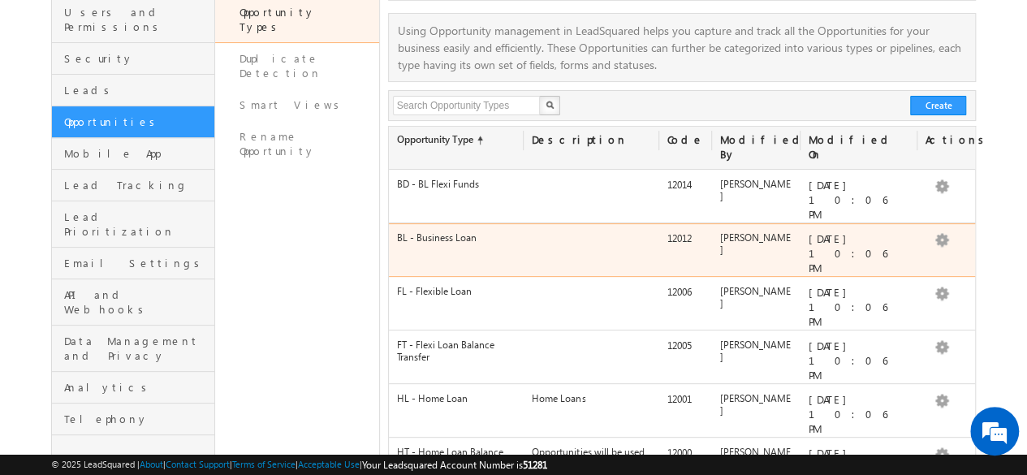
drag, startPoint x: 392, startPoint y: 179, endPoint x: 520, endPoint y: 200, distance: 129.9
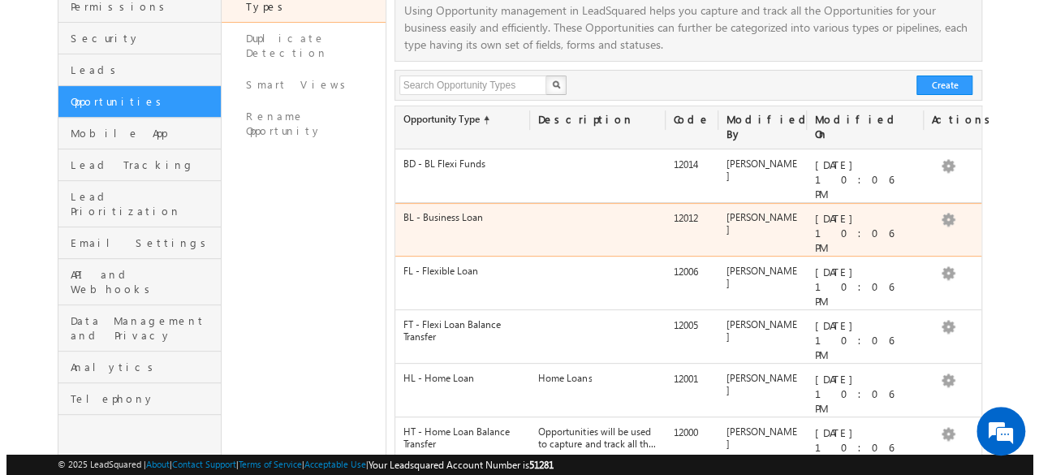
scroll to position [168, 0]
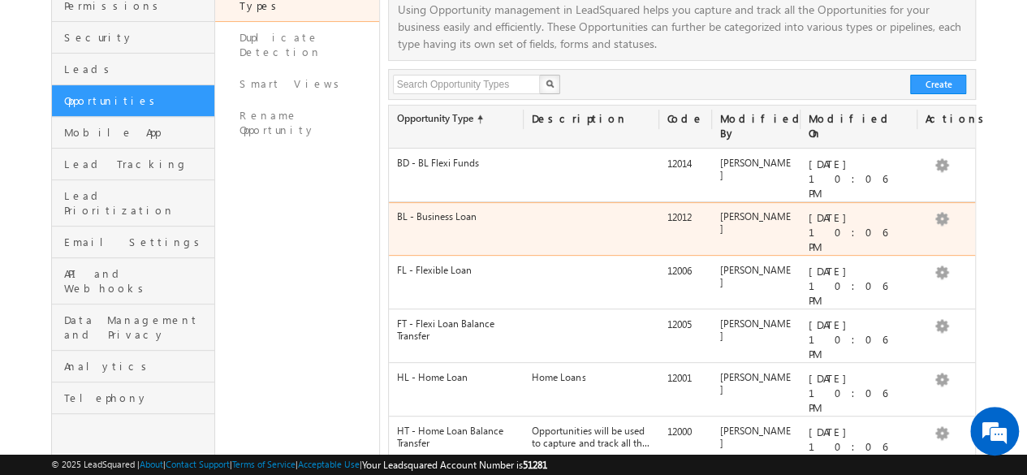
copy div "[PERSON_NAME] Flexi Funds 12014 Soumith Reddy [DATE] 10:06 PM"
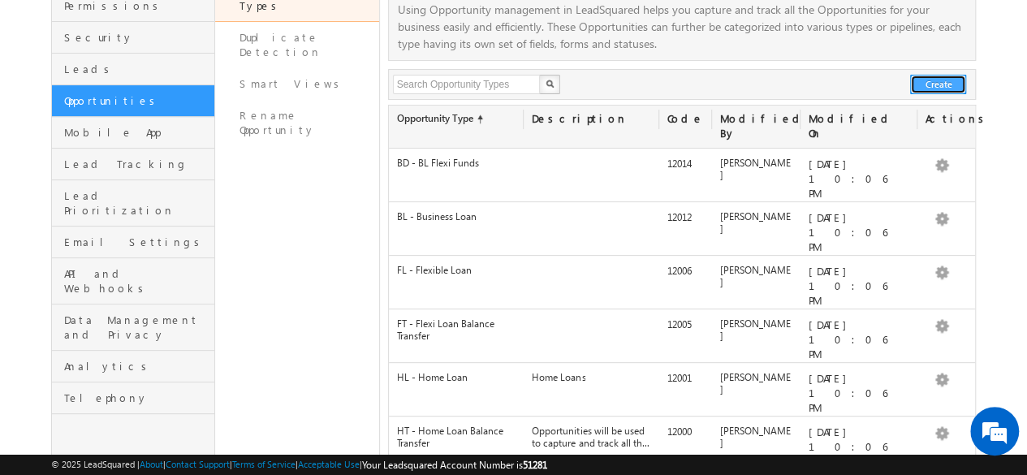
click at [930, 80] on button "Create" at bounding box center [938, 84] width 56 height 19
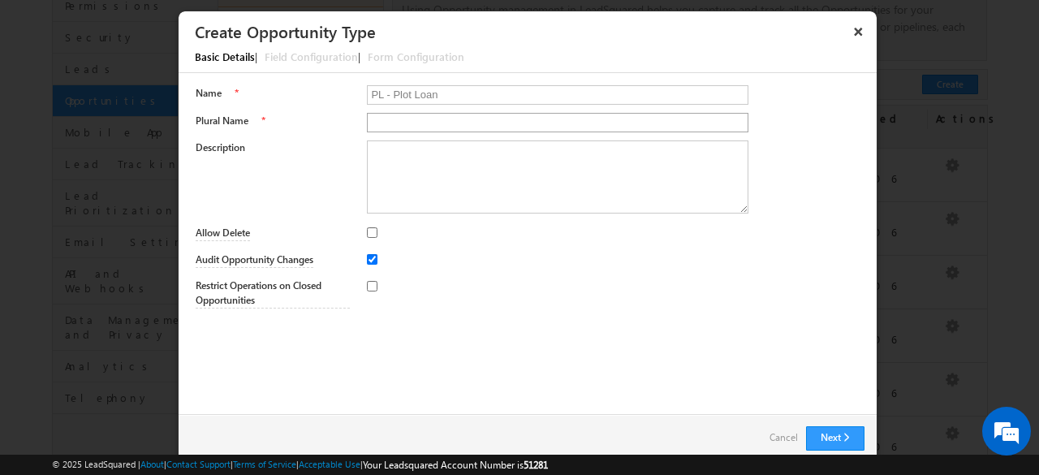
type input "PL - Plot Loan"
type input "Plot Loan"
click at [836, 434] on button "Next" at bounding box center [835, 438] width 58 height 24
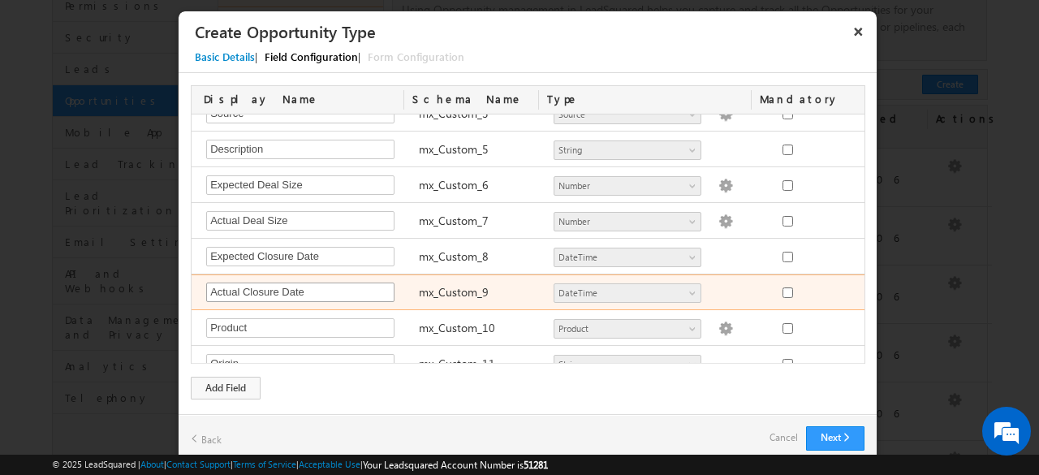
scroll to position [0, 0]
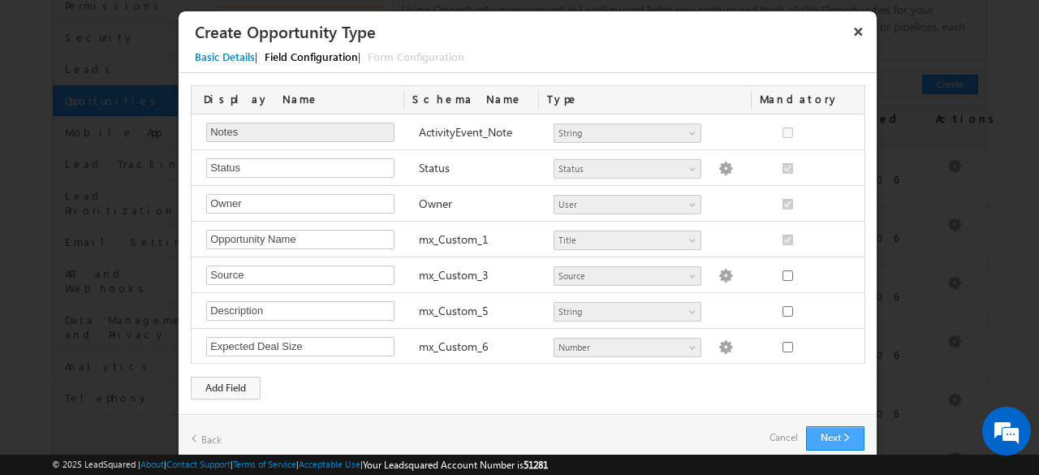
click at [830, 438] on button "Next" at bounding box center [835, 438] width 58 height 24
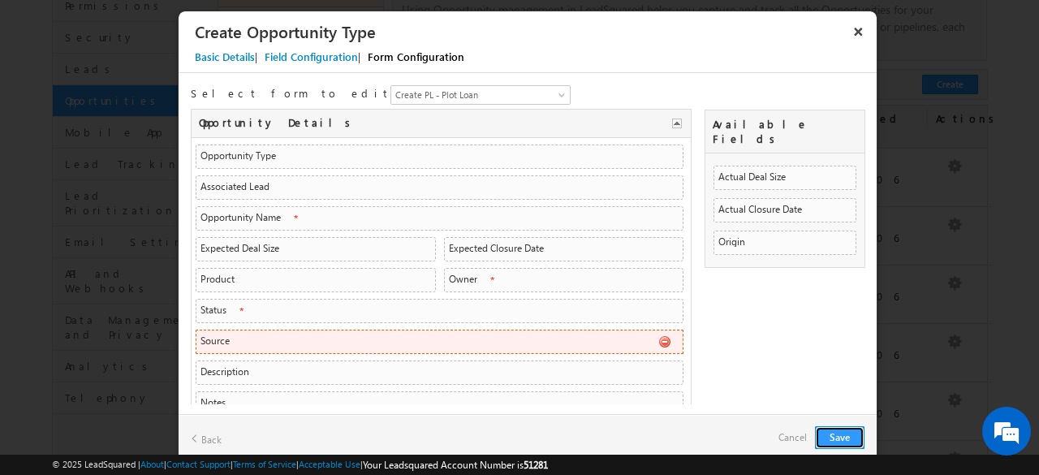
scroll to position [55, 0]
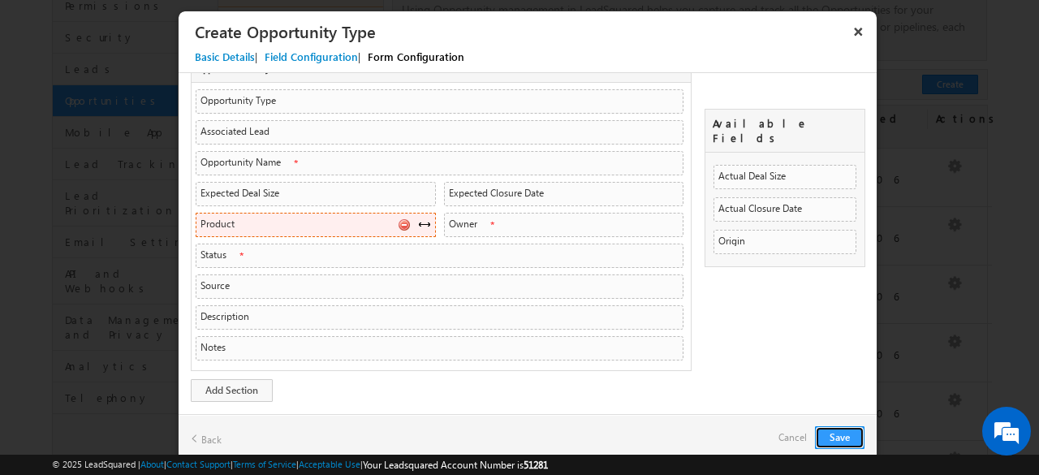
click at [256, 222] on li "Product mx_Custom_10 Product Product" at bounding box center [316, 225] width 240 height 24
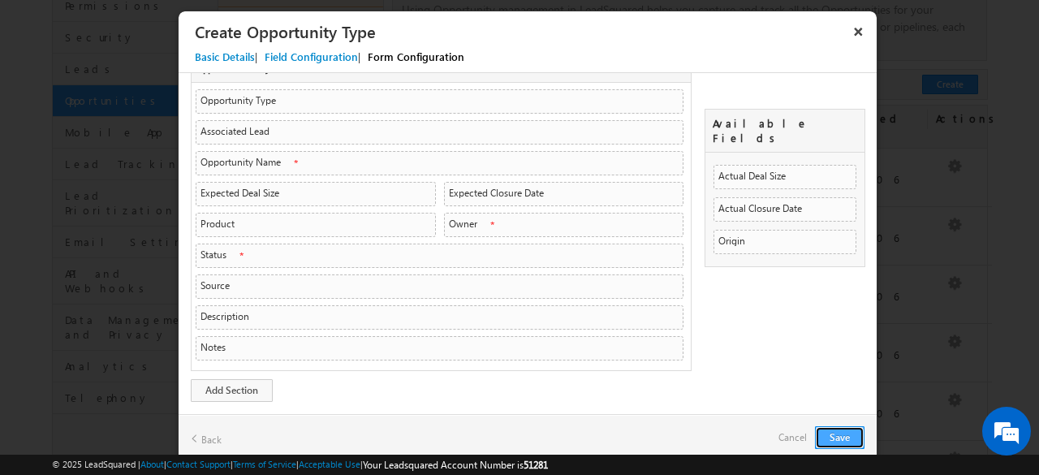
click at [826, 431] on button "Save" at bounding box center [840, 437] width 50 height 23
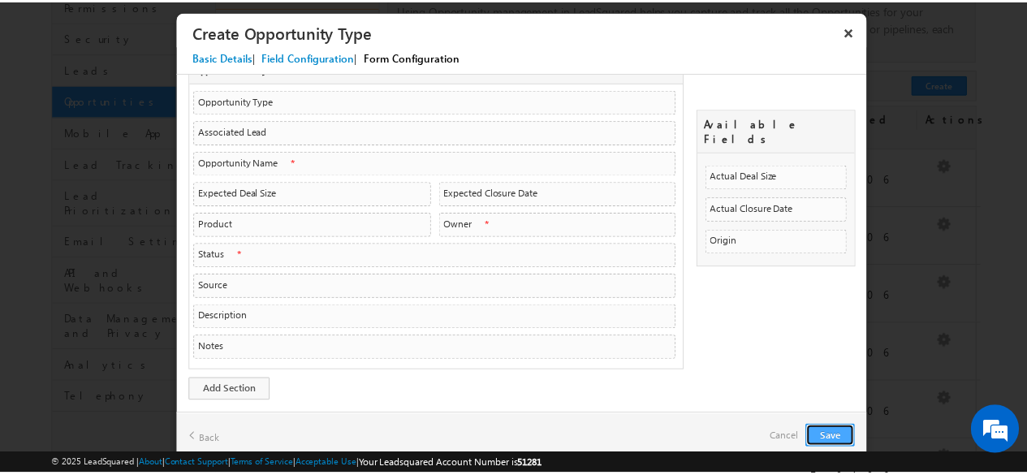
scroll to position [0, 0]
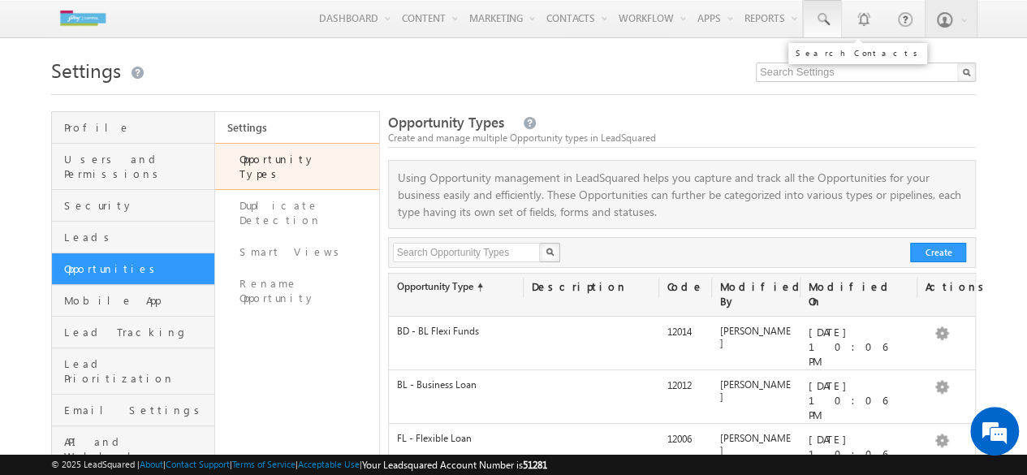
click at [827, 15] on span at bounding box center [822, 19] width 16 height 16
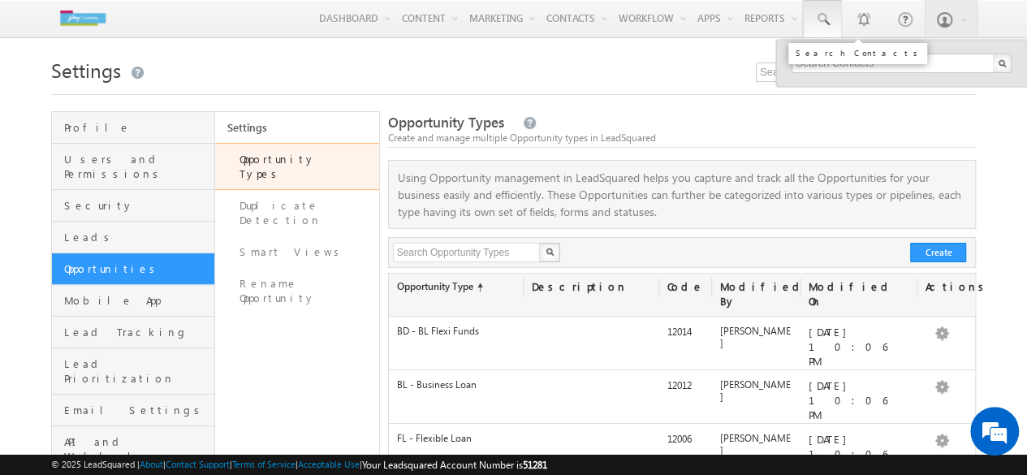
click at [826, 24] on span at bounding box center [822, 19] width 16 height 16
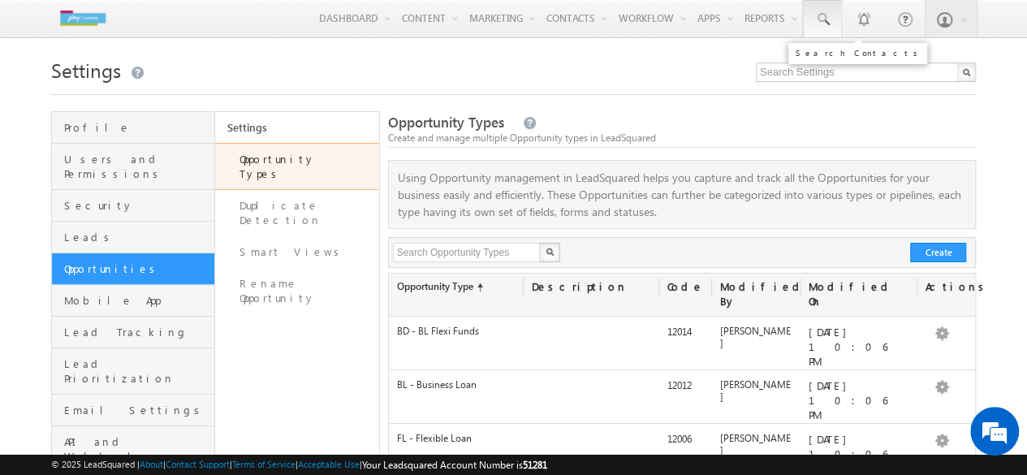
click at [825, 22] on span at bounding box center [822, 19] width 16 height 16
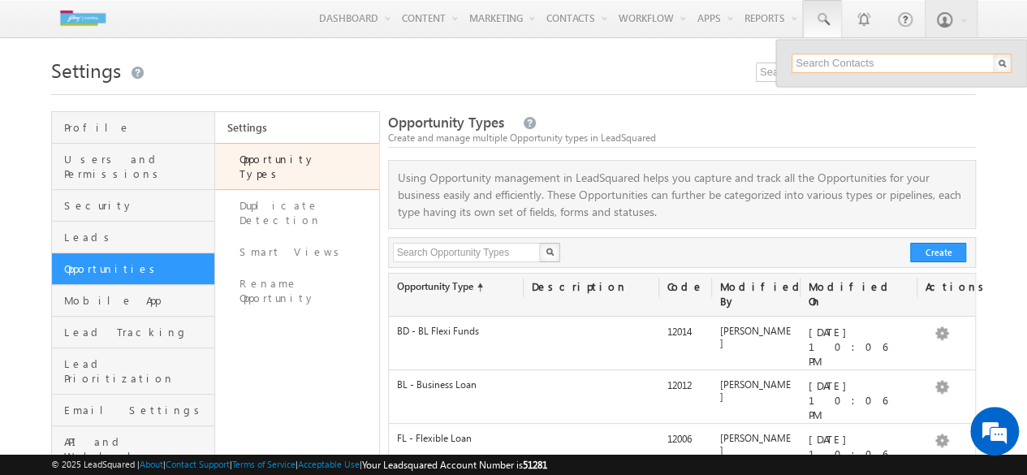
click at [826, 54] on input "text" at bounding box center [901, 63] width 220 height 19
type input "7506711013"
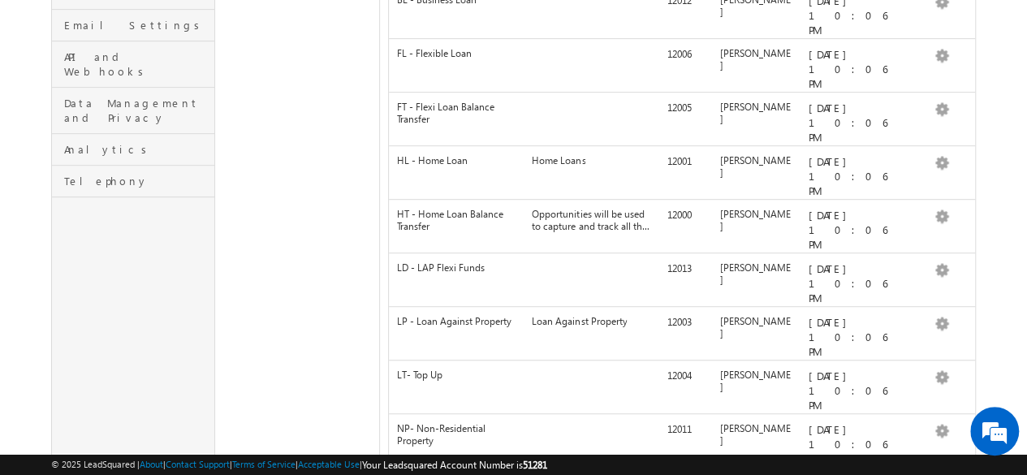
scroll to position [385, 0]
click at [312, 245] on div "Settings Opportunity Types Duplicate Detection Smart Views Rename Opportunity" at bounding box center [297, 189] width 164 height 927
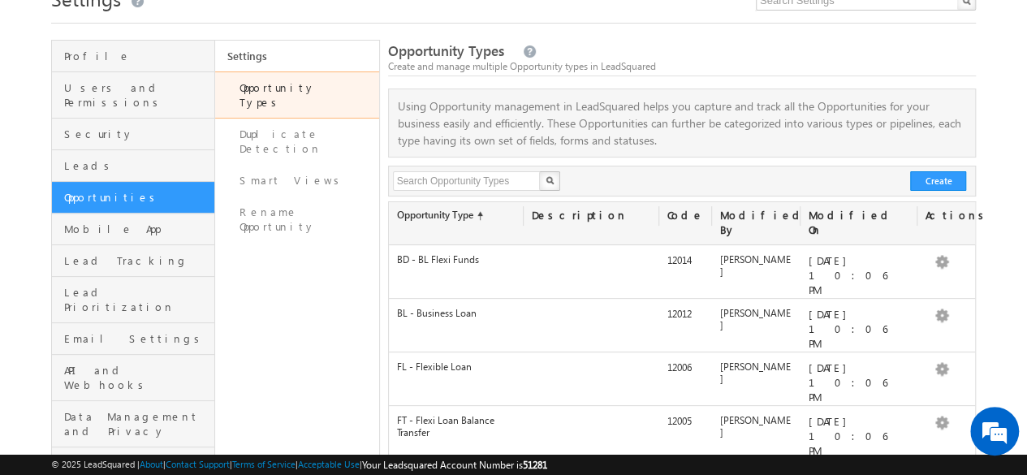
scroll to position [0, 0]
